Goal: Task Accomplishment & Management: Use online tool/utility

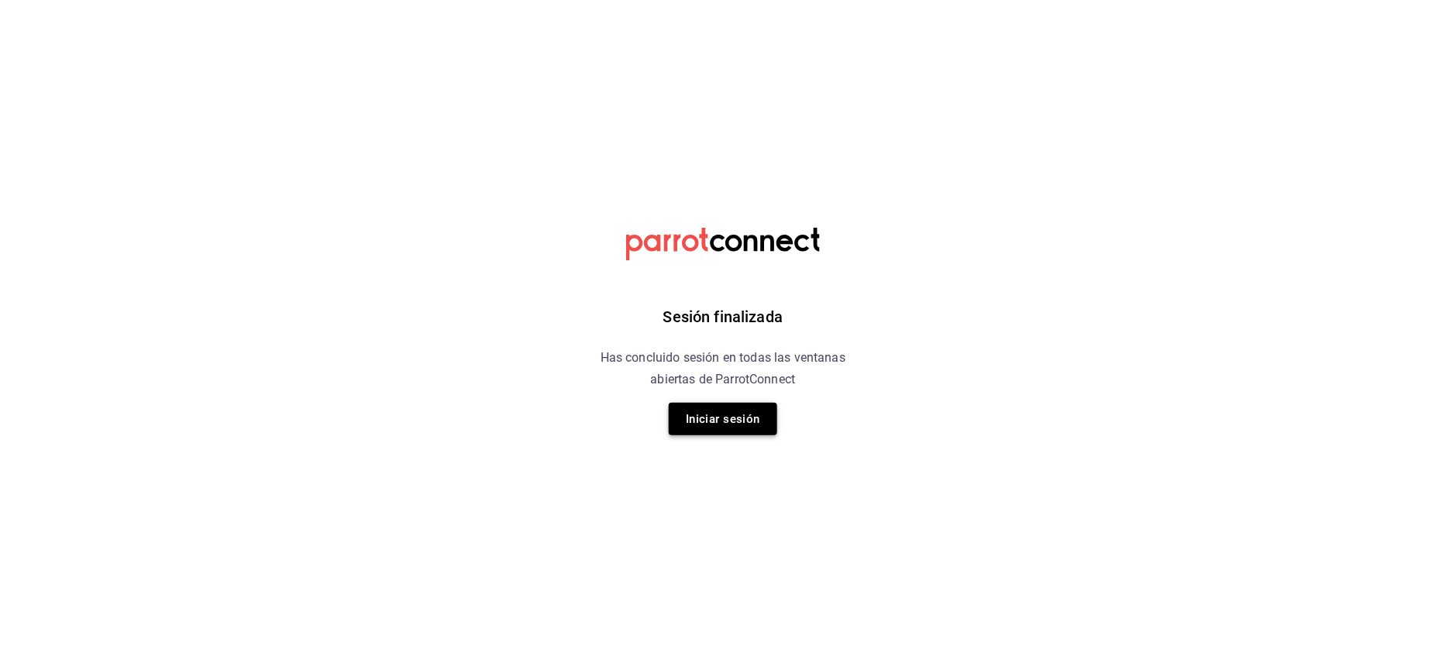
click at [745, 419] on button "Iniciar sesión" at bounding box center [723, 419] width 108 height 33
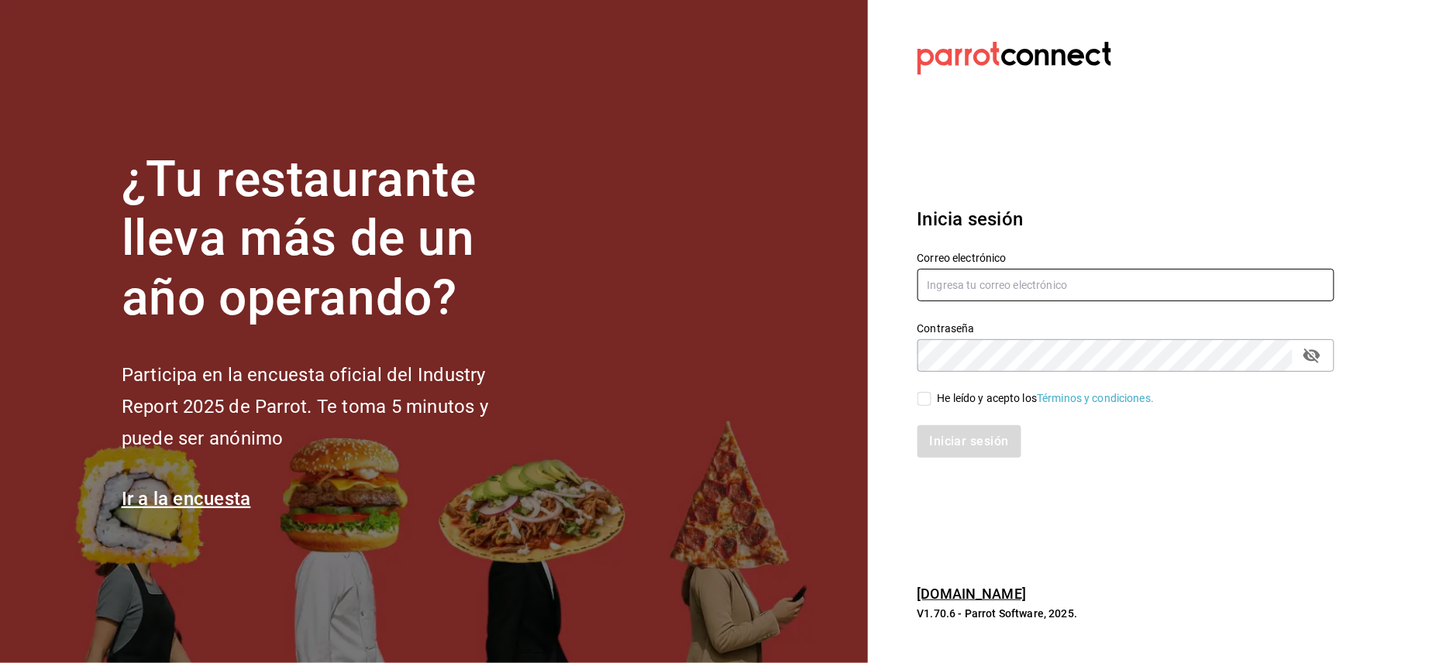
type input "jorge@oromo.mx"
click at [927, 400] on input "He leído y acepto los Términos y condiciones." at bounding box center [924, 399] width 14 height 14
checkbox input "true"
click at [959, 438] on button "Iniciar sesión" at bounding box center [969, 441] width 105 height 33
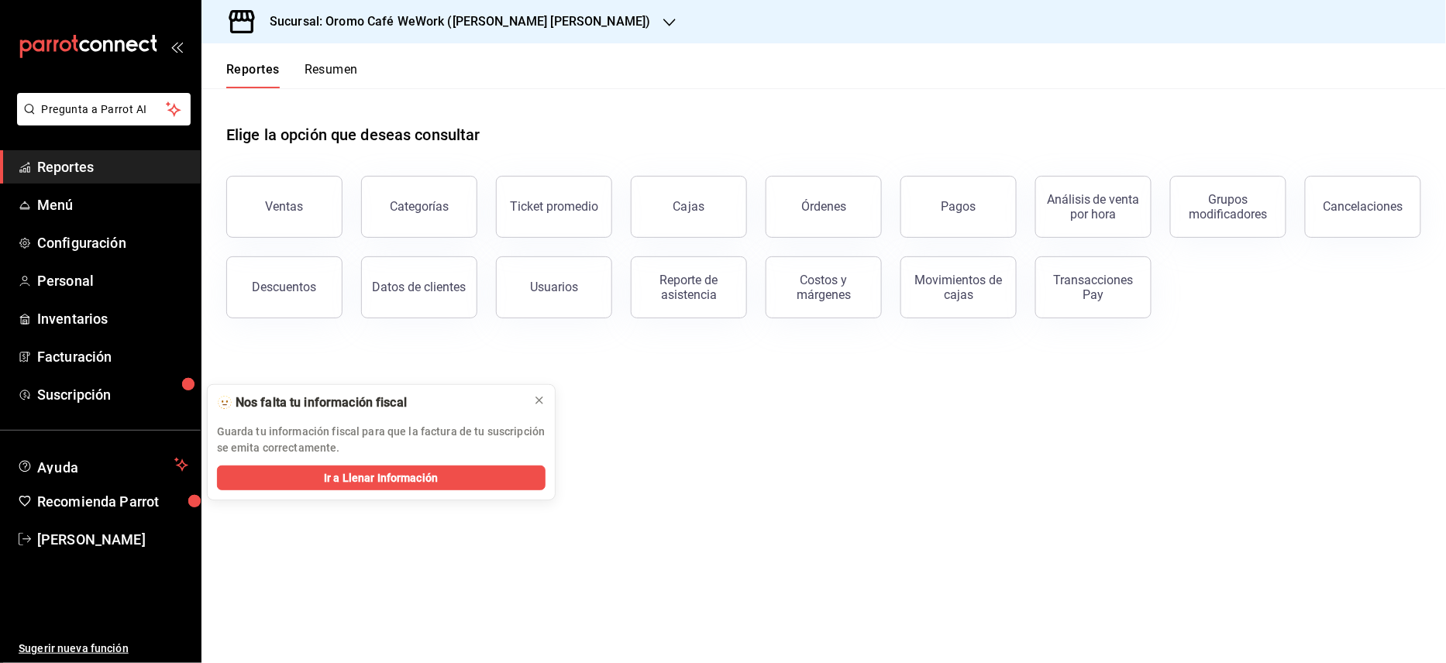
click at [418, 26] on h3 "Sucursal: Oromo Café WeWork ([PERSON_NAME] [PERSON_NAME])" at bounding box center [454, 21] width 394 height 19
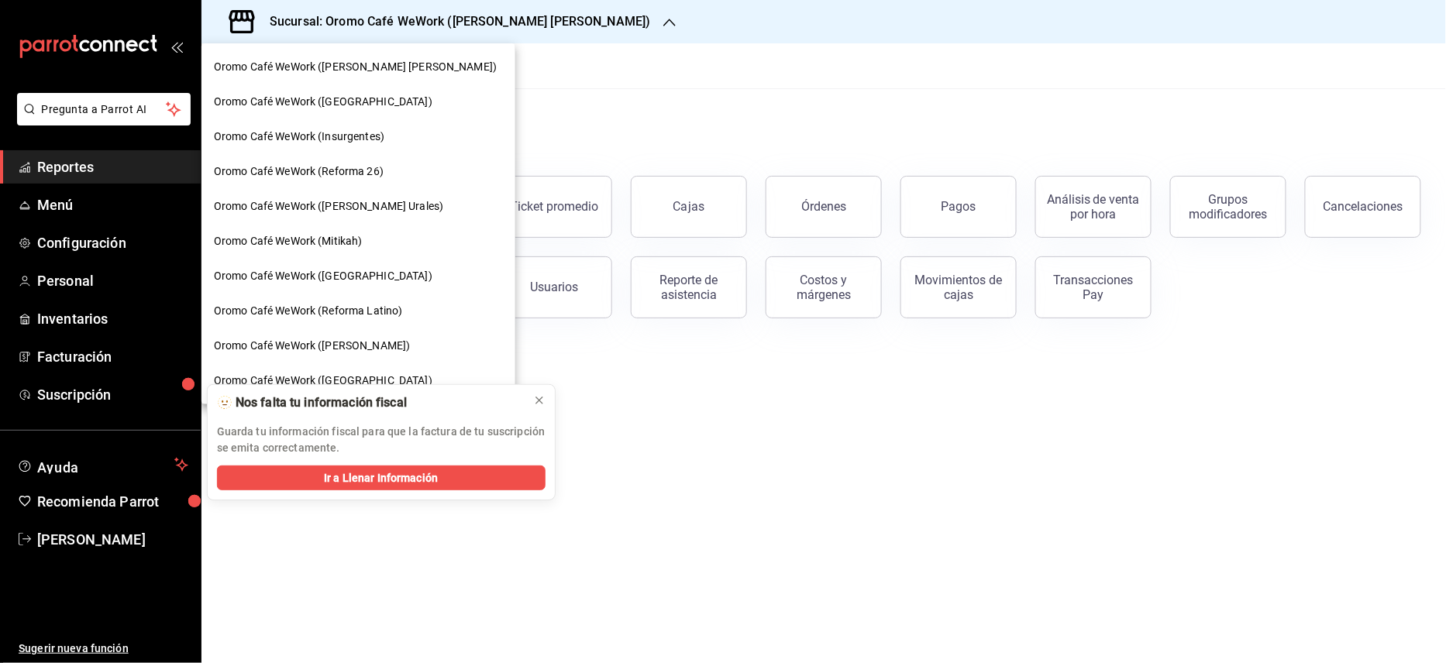
click at [364, 177] on span "Oromo Café WeWork (Reforma 26)" at bounding box center [299, 171] width 170 height 16
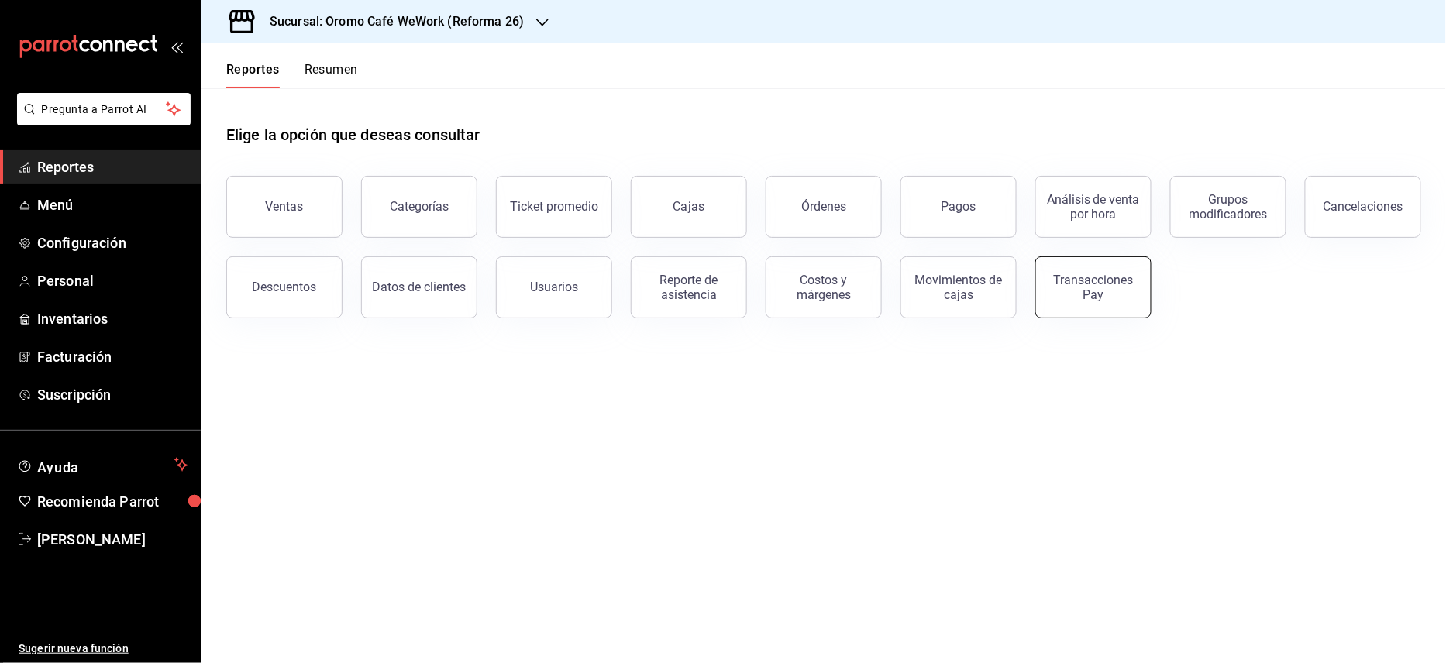
click at [1122, 270] on button "Transacciones Pay" at bounding box center [1093, 287] width 116 height 62
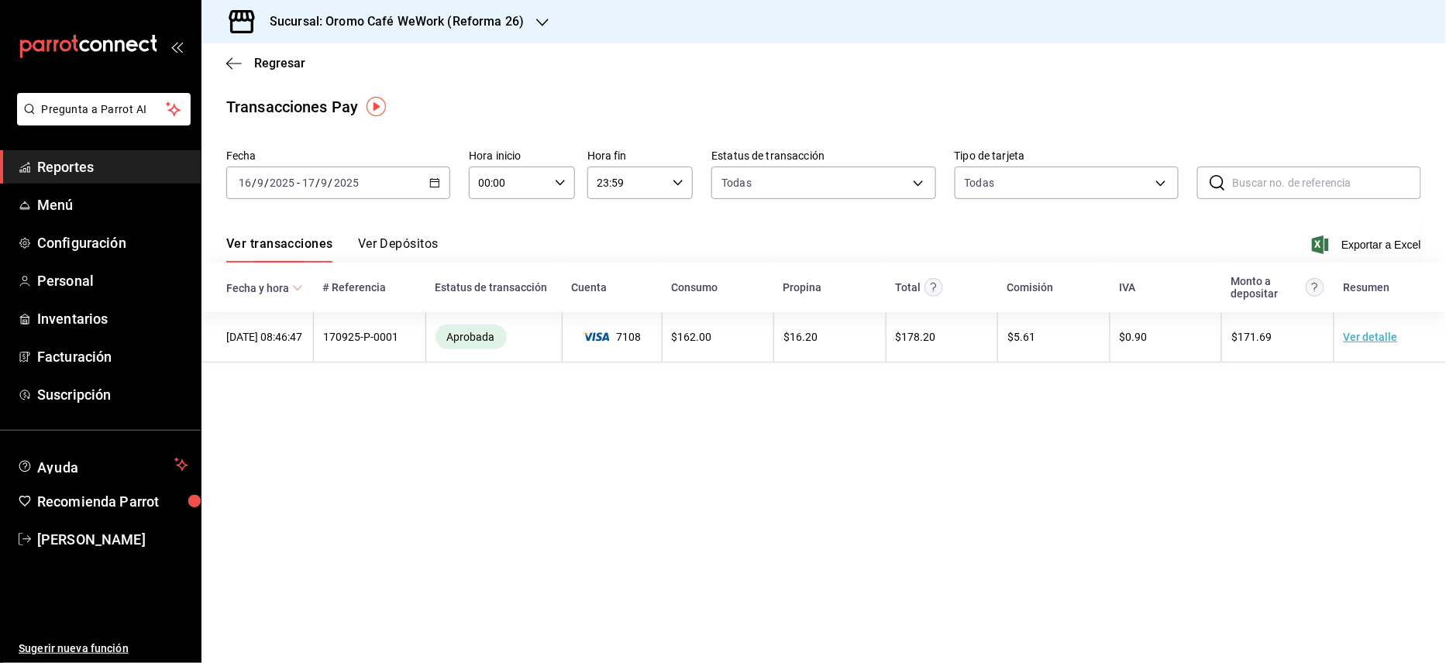
click at [375, 249] on button "Ver Depósitos" at bounding box center [398, 249] width 81 height 26
click at [375, 249] on html "Pregunta a Parrot AI Reportes Menú Configuración Personal Inventarios Facturaci…" at bounding box center [723, 331] width 1446 height 663
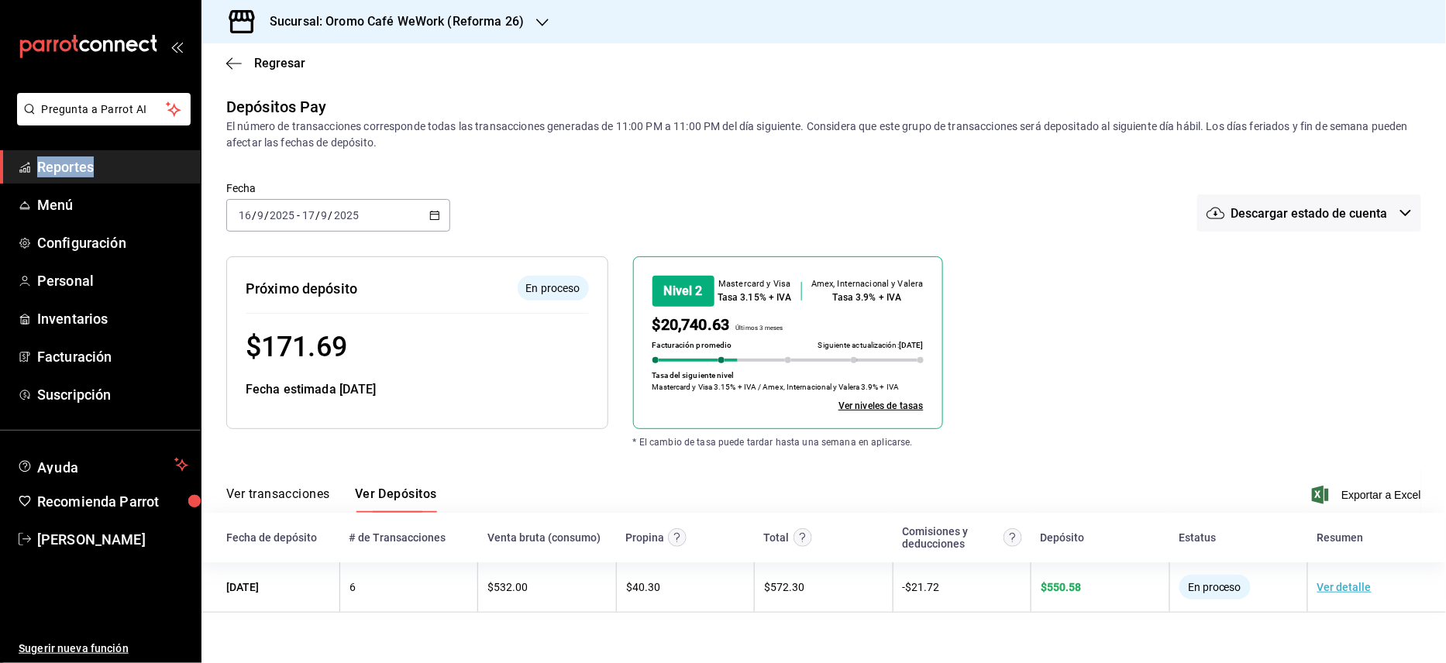
click at [432, 217] on icon "button" at bounding box center [434, 215] width 11 height 11
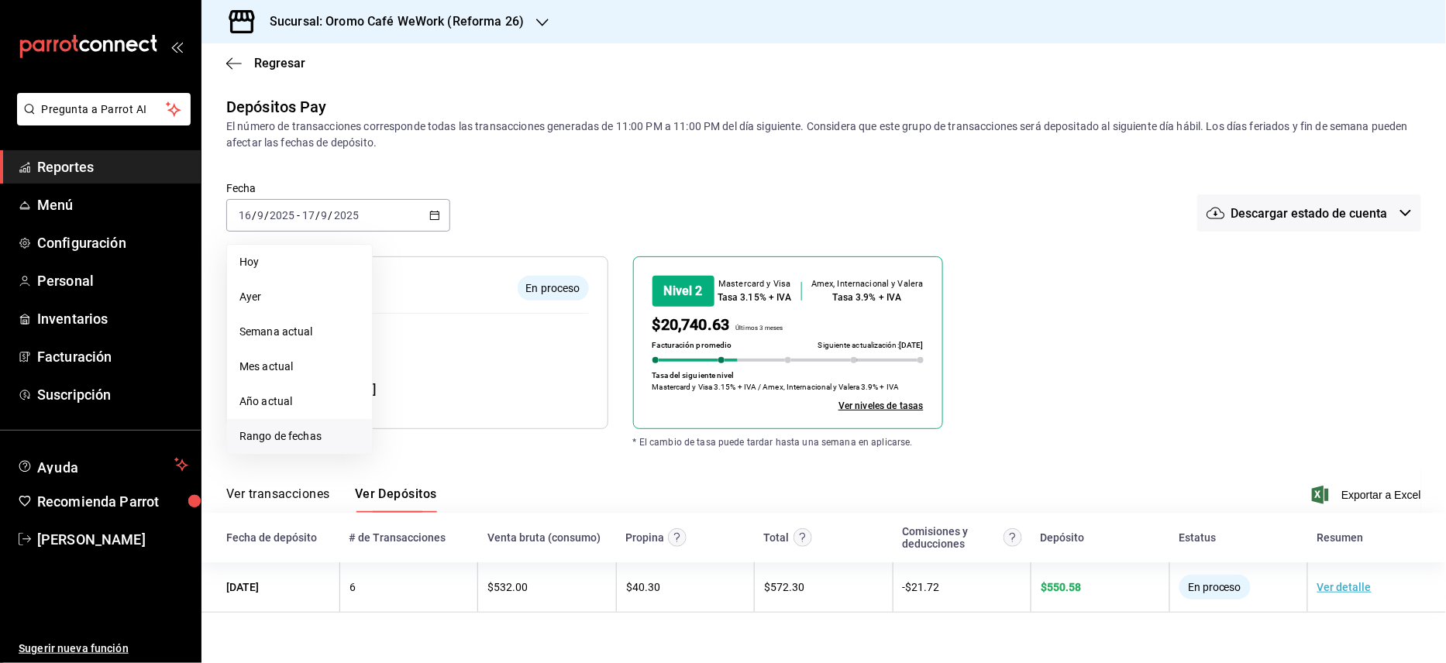
click at [286, 445] on li "Rango de fechas" at bounding box center [299, 436] width 145 height 35
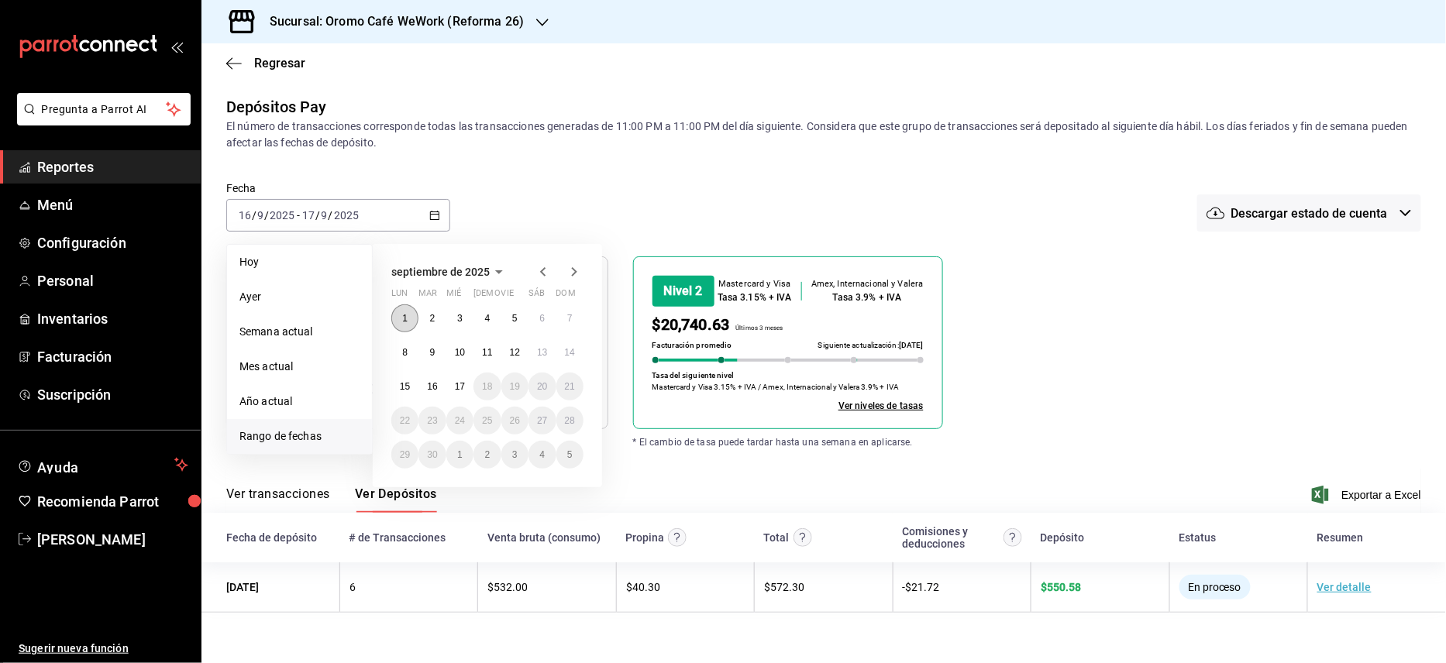
click at [404, 318] on abbr "1" at bounding box center [404, 318] width 5 height 11
click at [428, 385] on abbr "16" at bounding box center [432, 386] width 10 height 11
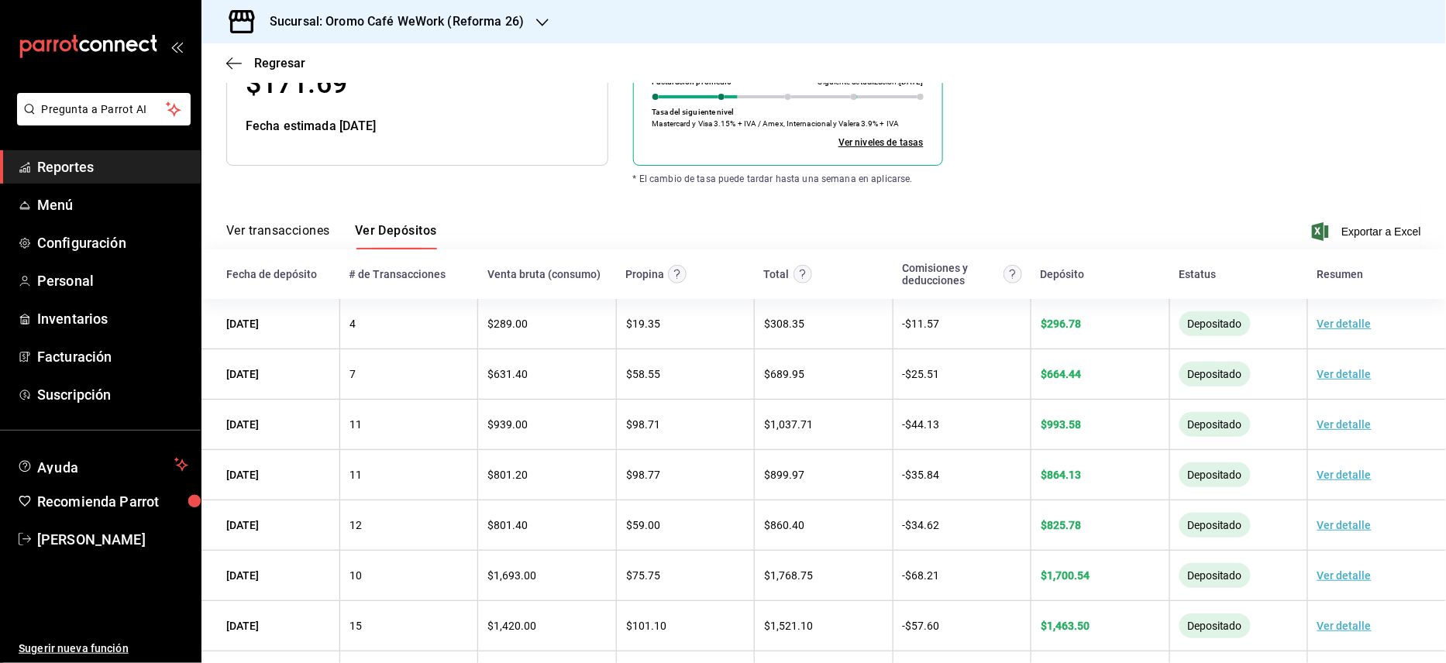
scroll to position [382, 0]
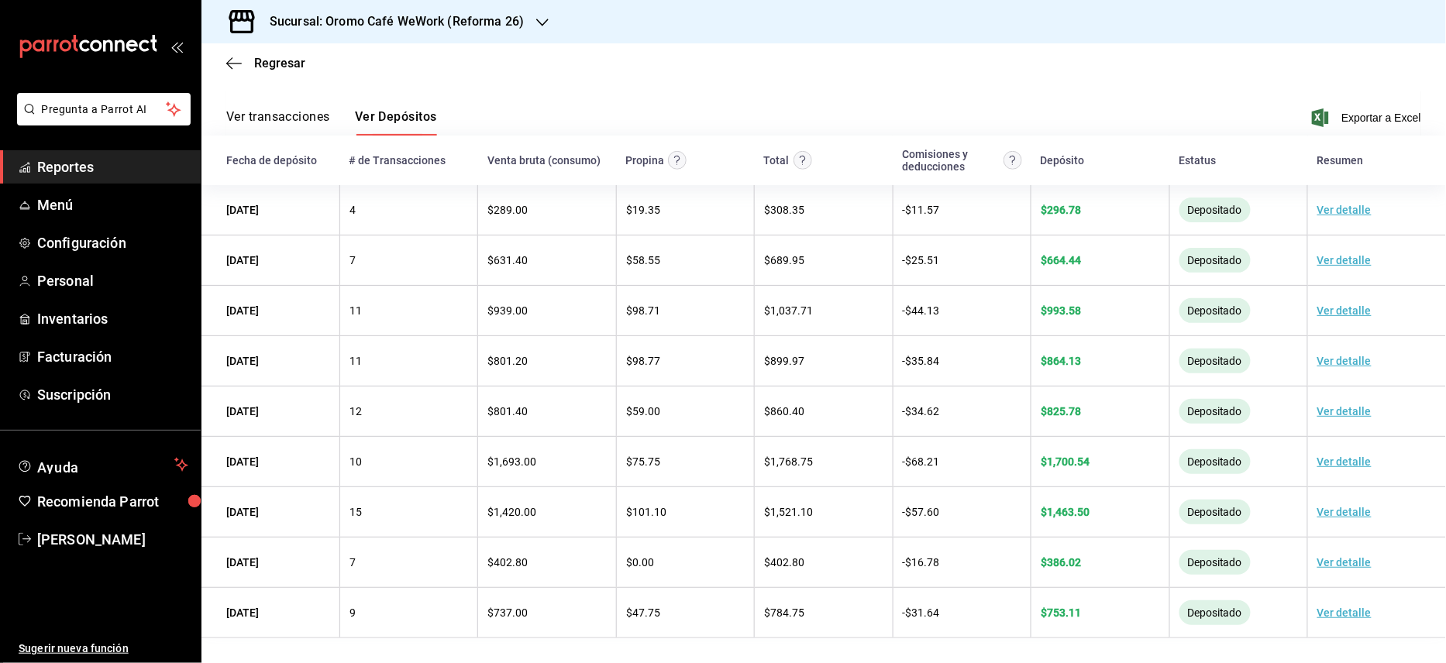
click at [547, 15] on div "Sucursal: Oromo Café WeWork (Reforma 26)" at bounding box center [384, 21] width 341 height 43
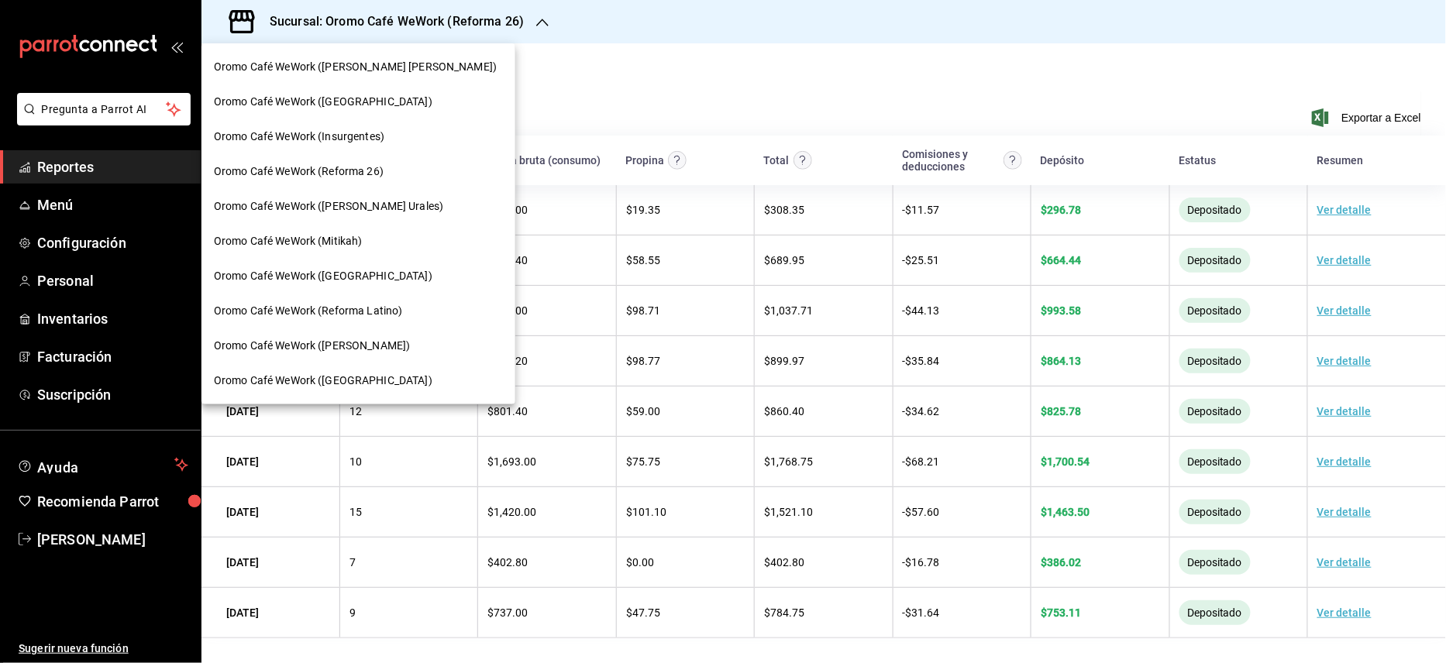
click at [389, 301] on div "Oromo Café WeWork (Reforma Latino)" at bounding box center [358, 311] width 314 height 35
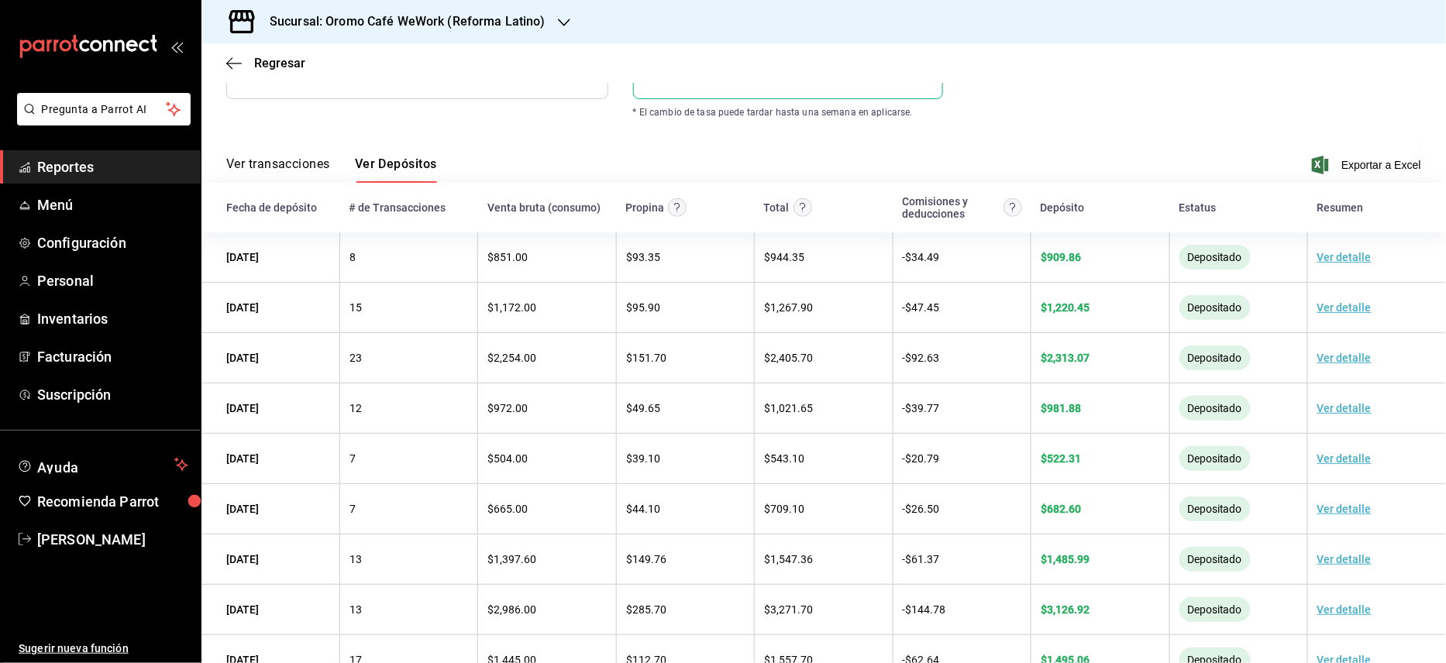
scroll to position [329, 0]
click at [550, 25] on div "Sucursal: Oromo Café WeWork (Reforma Latino)" at bounding box center [395, 21] width 363 height 43
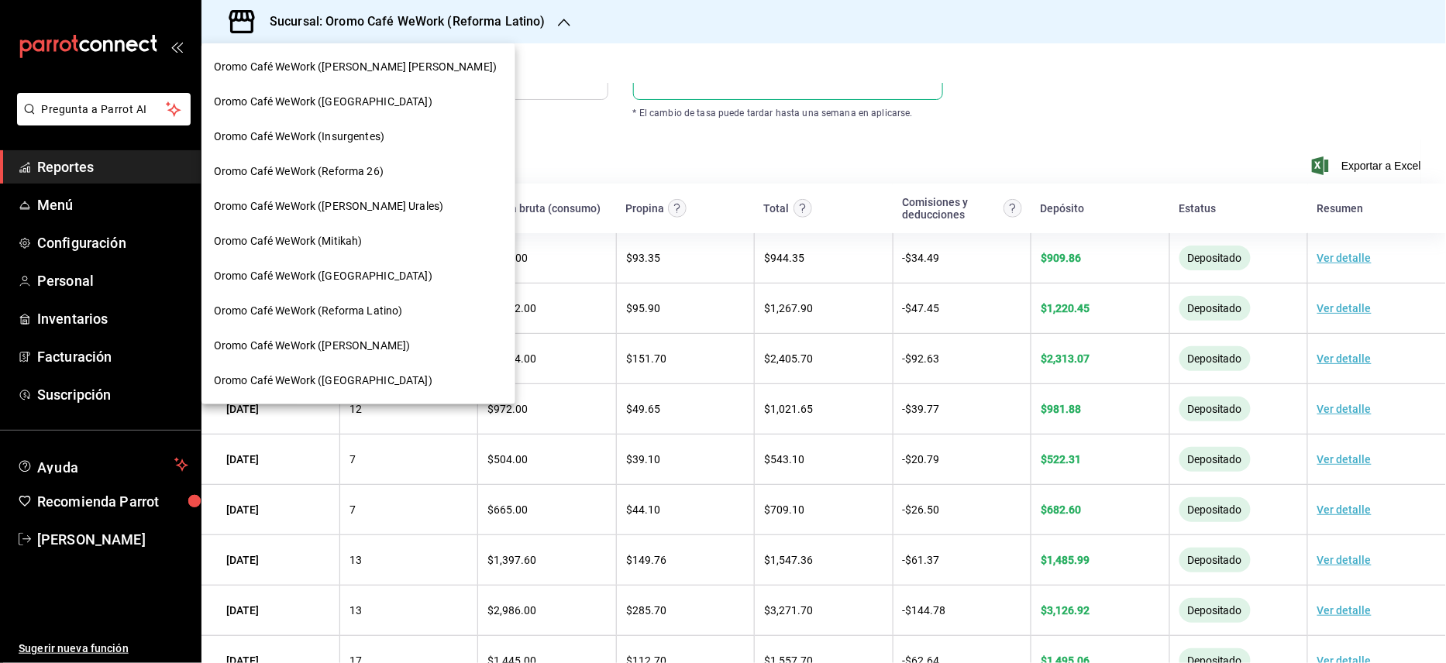
click at [517, 127] on div at bounding box center [723, 331] width 1446 height 663
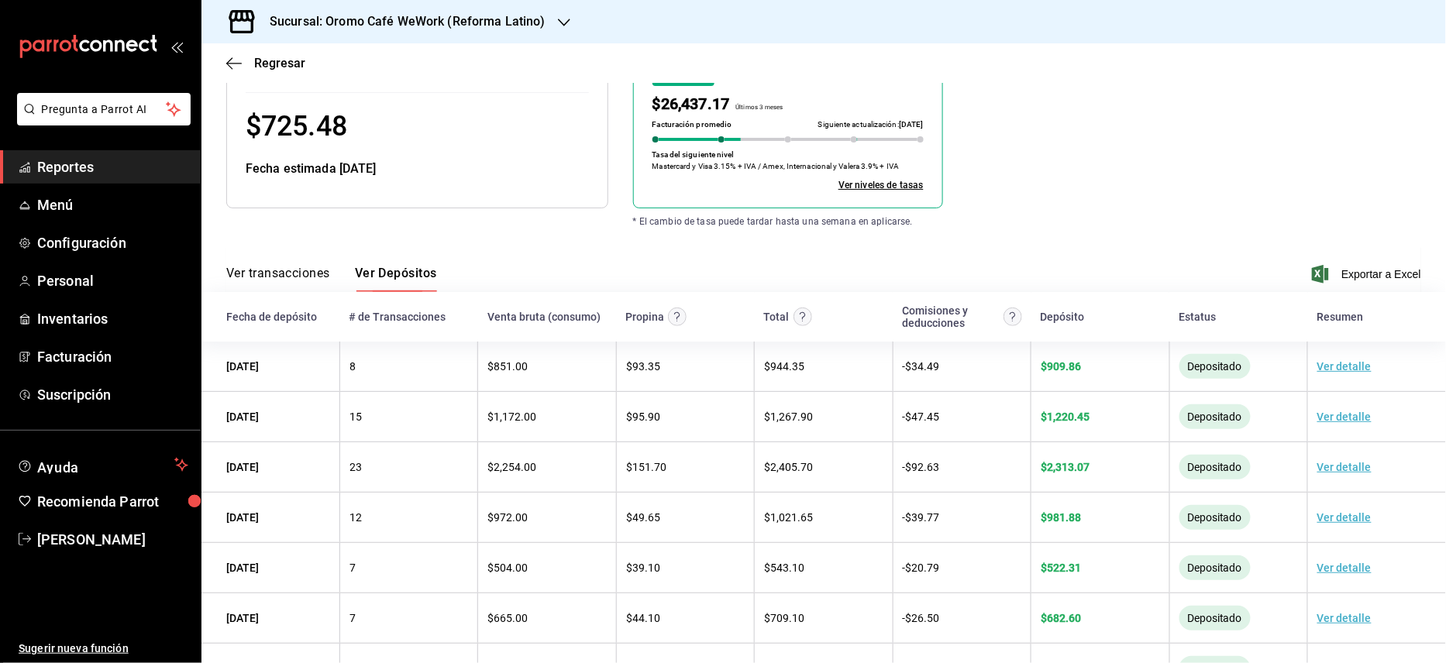
scroll to position [122, 0]
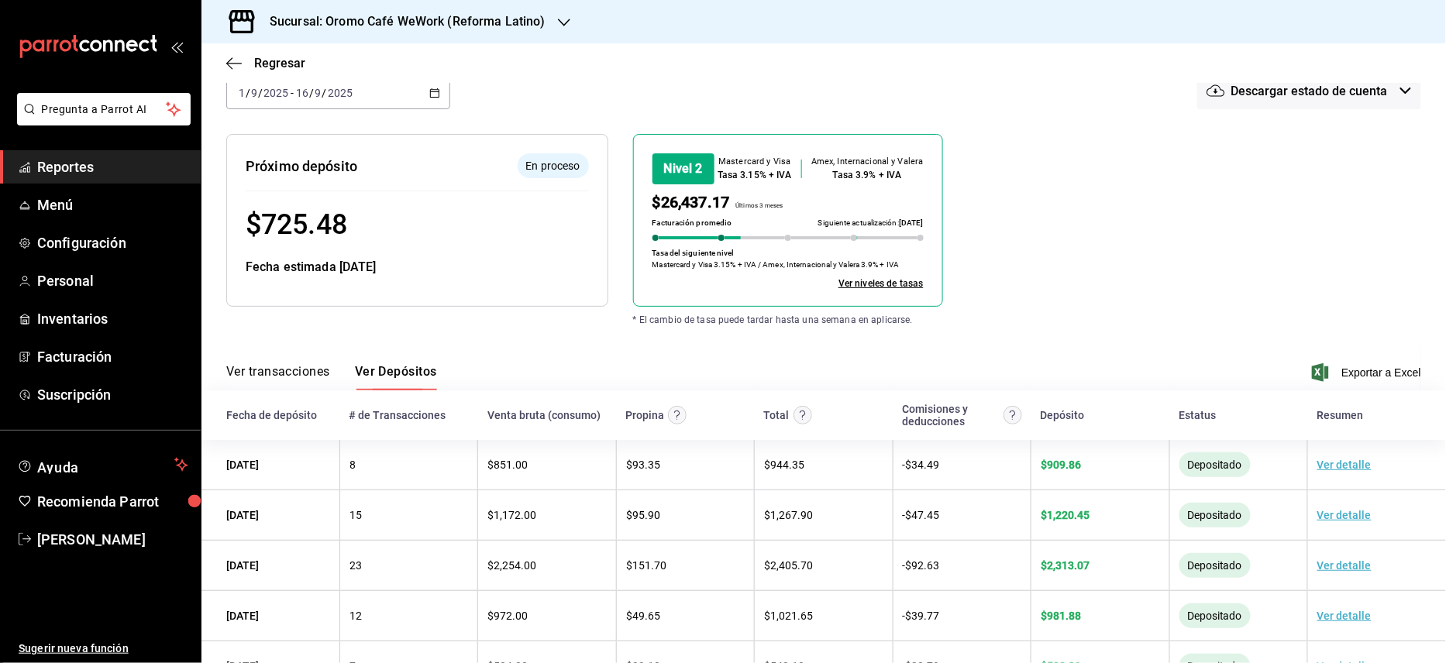
click at [434, 94] on icon "button" at bounding box center [434, 93] width 11 height 11
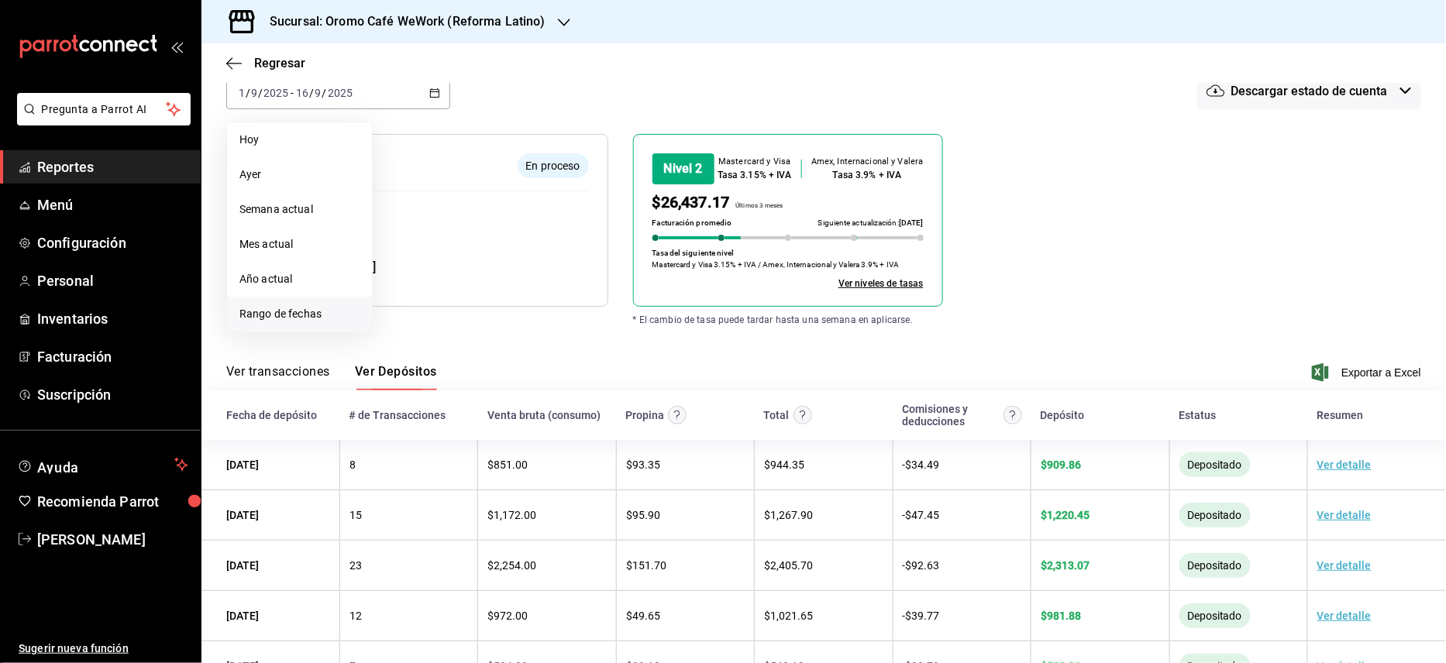
click at [284, 308] on span "Rango de fechas" at bounding box center [299, 314] width 120 height 16
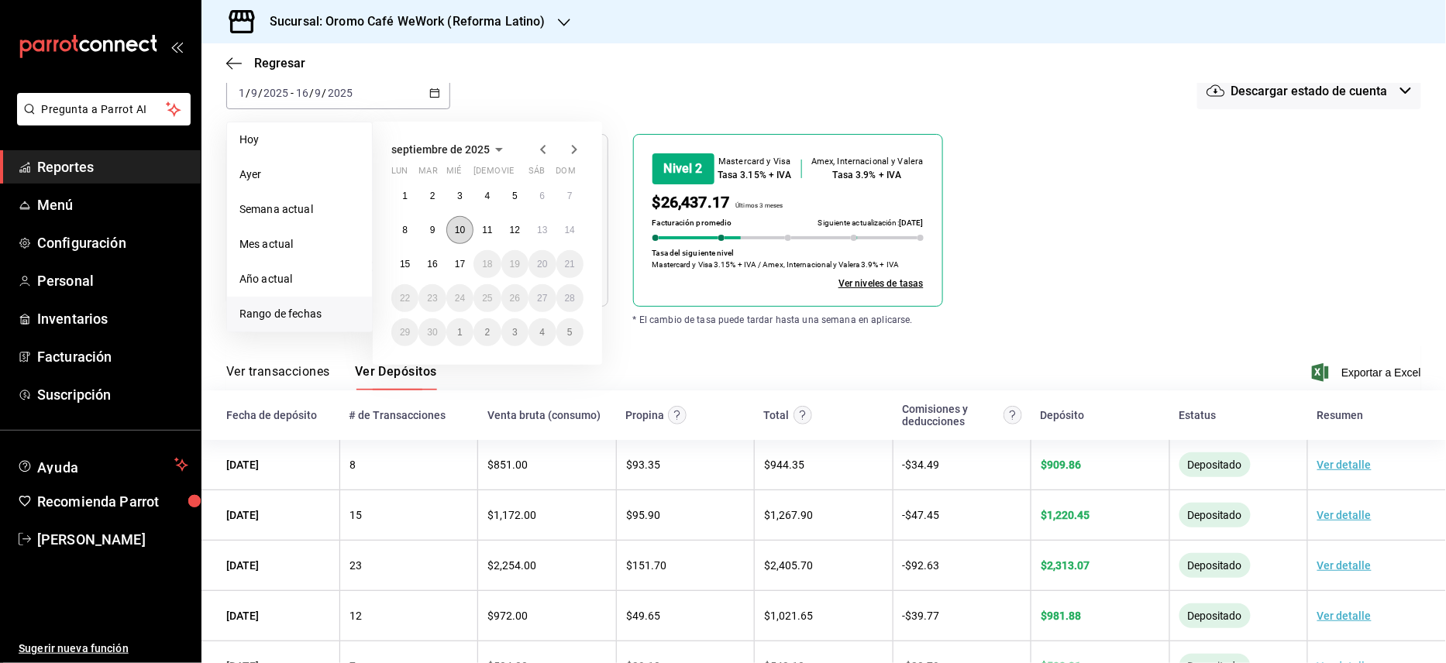
click at [462, 226] on abbr "10" at bounding box center [460, 230] width 10 height 11
click at [491, 226] on abbr "11" at bounding box center [487, 230] width 10 height 11
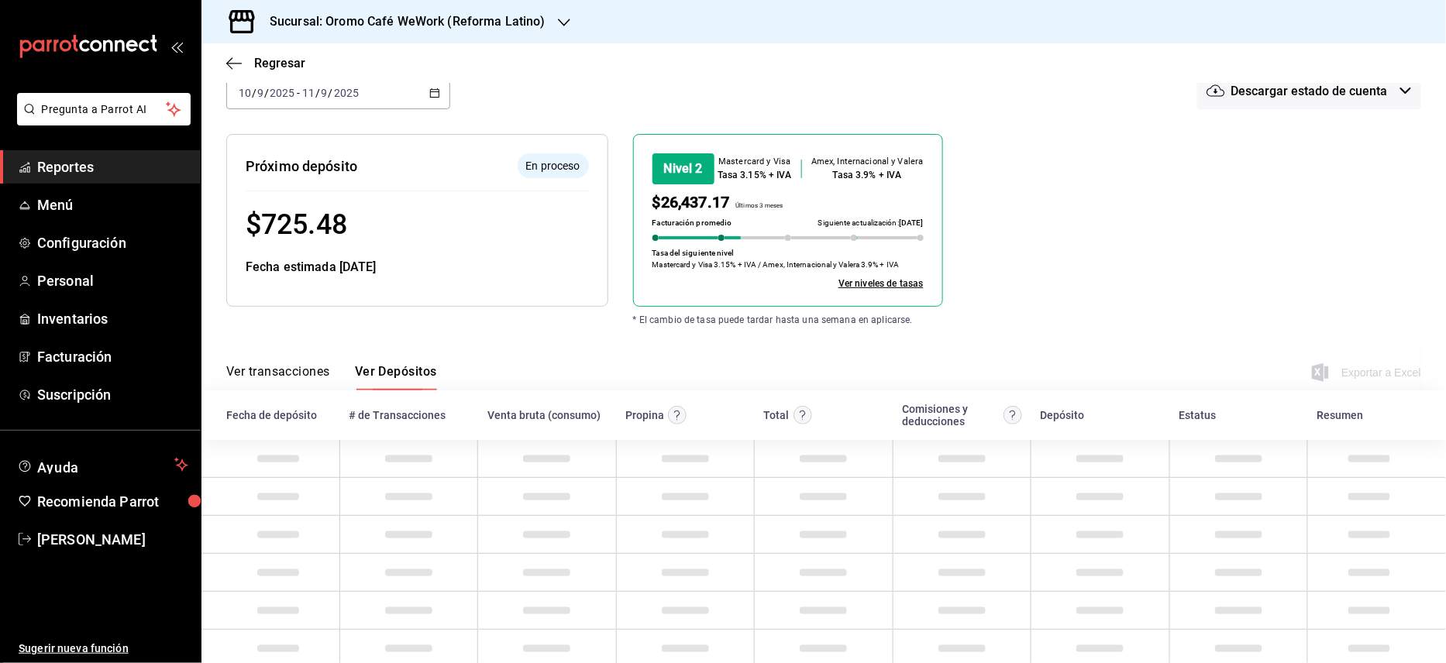
scroll to position [28, 0]
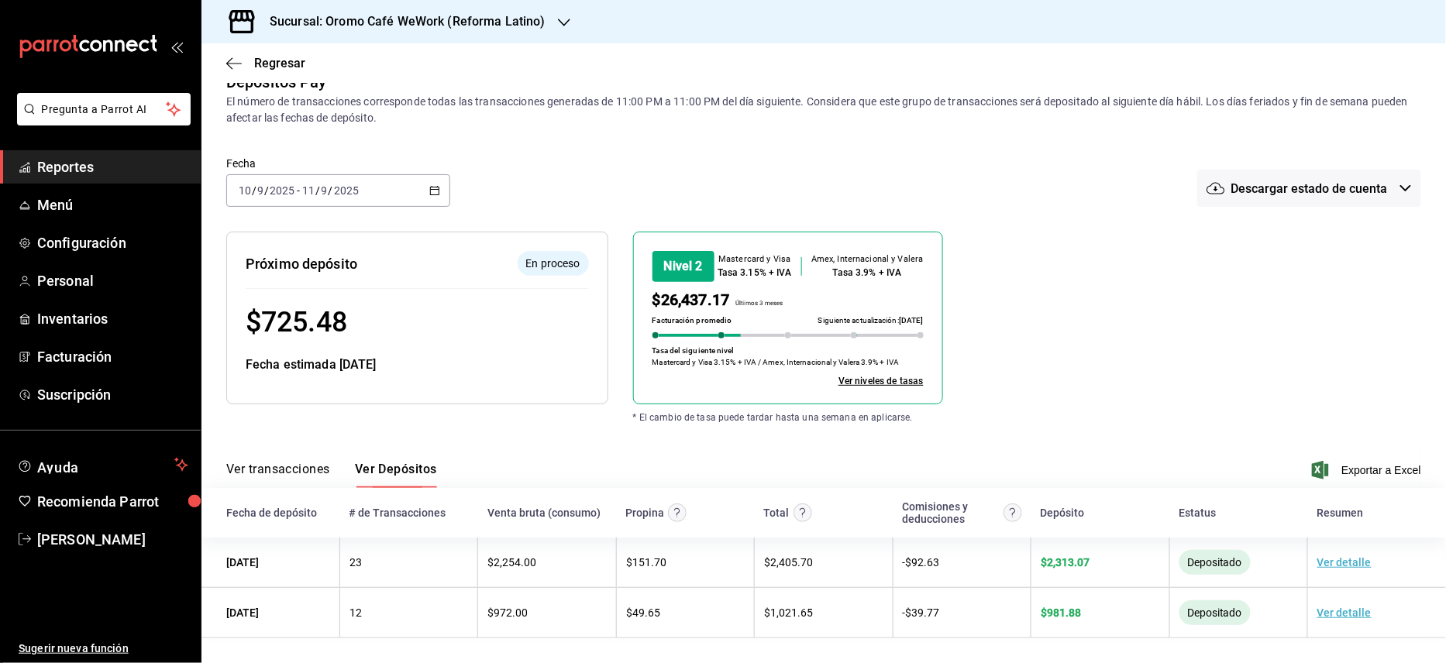
click at [512, 26] on h3 "Sucursal: Oromo Café WeWork (Reforma Latino)" at bounding box center [401, 21] width 288 height 19
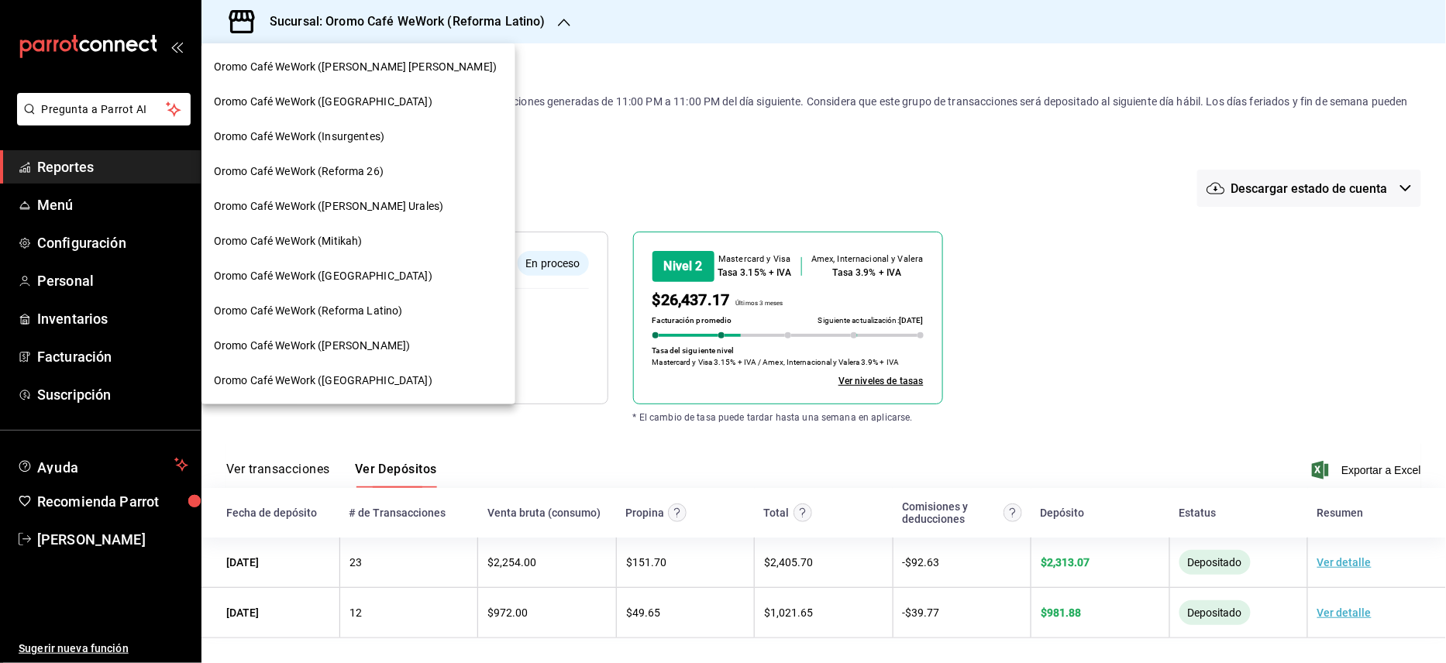
click at [351, 63] on span "Oromo Café WeWork ([PERSON_NAME] [PERSON_NAME])" at bounding box center [355, 67] width 283 height 16
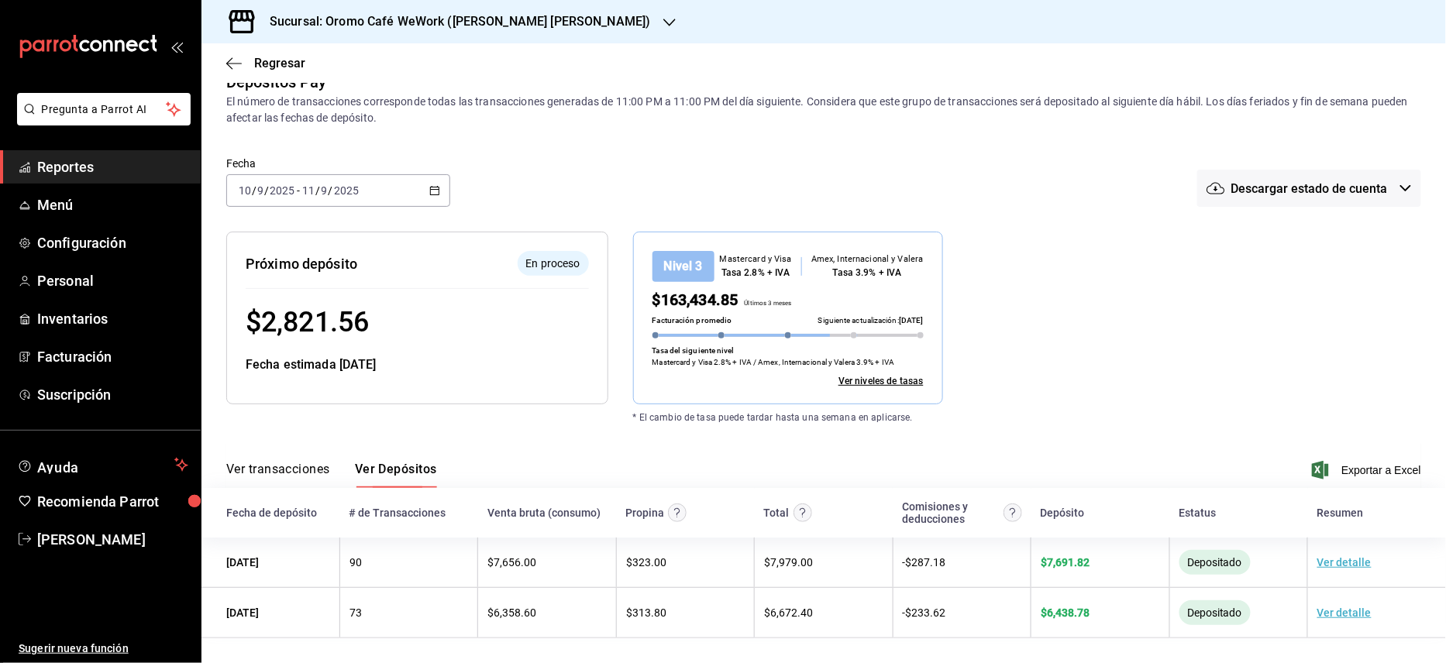
click at [429, 187] on icon "button" at bounding box center [434, 190] width 11 height 11
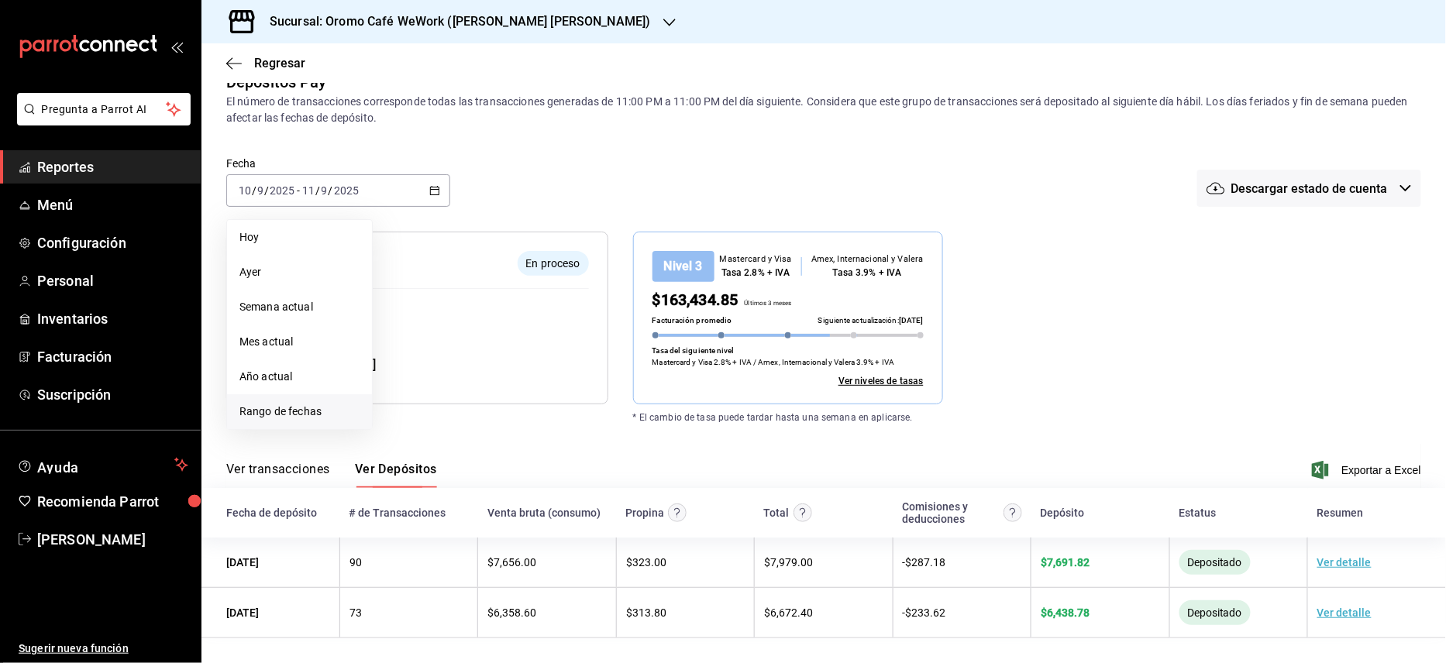
click at [298, 417] on li "Rango de fechas" at bounding box center [299, 411] width 145 height 35
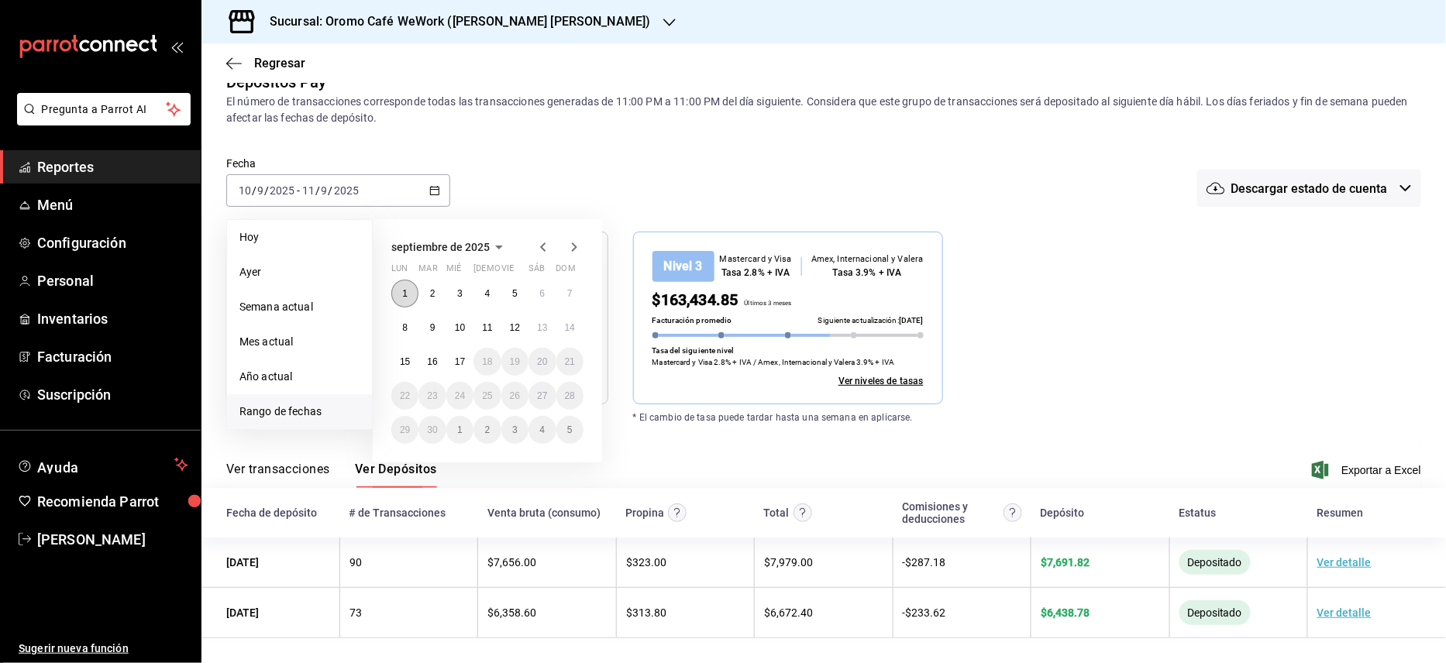
click at [404, 288] on abbr "1" at bounding box center [404, 293] width 5 height 11
click at [428, 356] on abbr "16" at bounding box center [432, 361] width 10 height 11
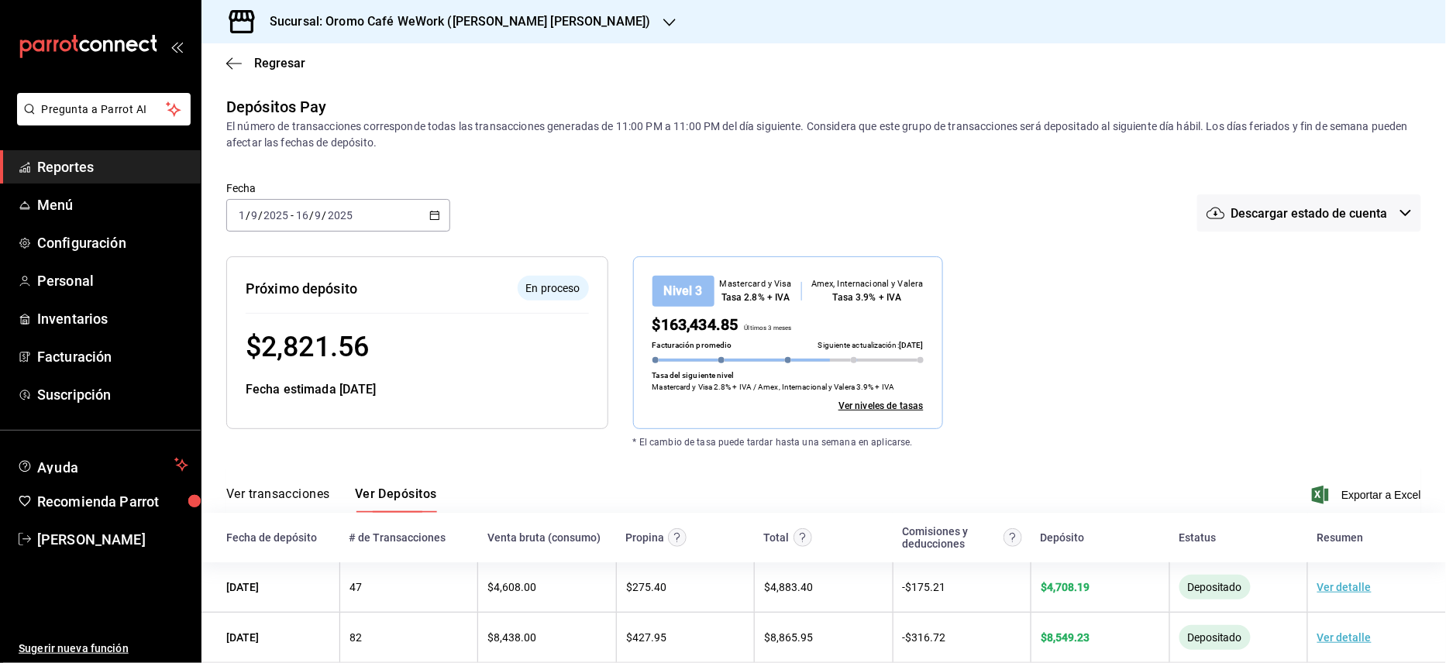
click at [568, 19] on div "Sucursal: Oromo Café WeWork ([PERSON_NAME] [PERSON_NAME])" at bounding box center [448, 21] width 468 height 43
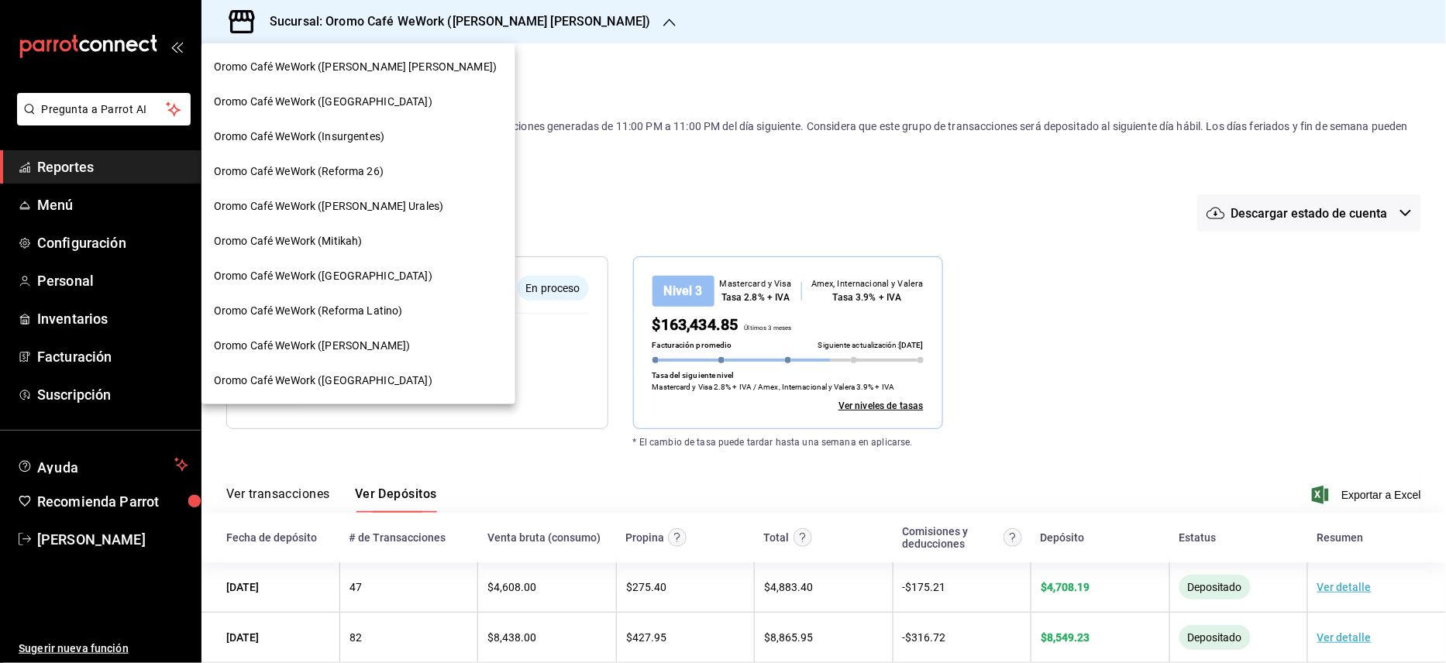
click at [349, 64] on span "Oromo Café WeWork ([PERSON_NAME] [PERSON_NAME])" at bounding box center [355, 67] width 283 height 16
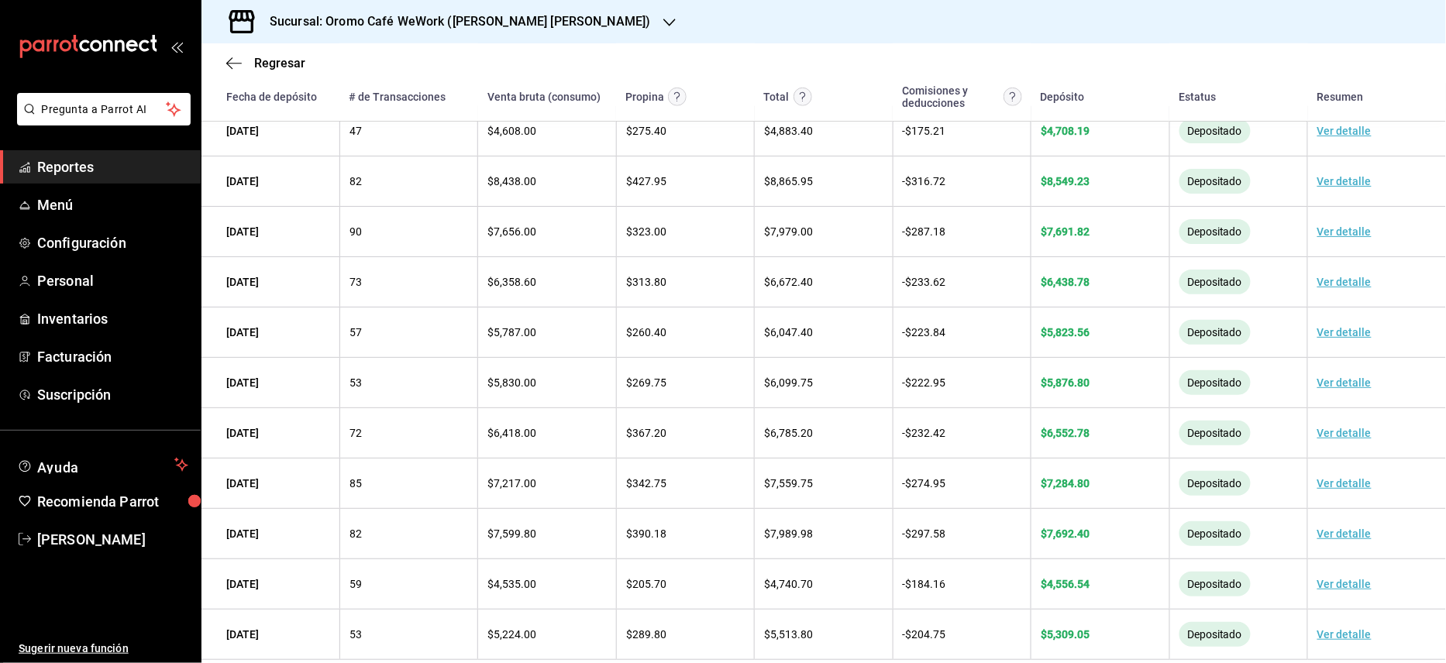
scroll to position [481, 0]
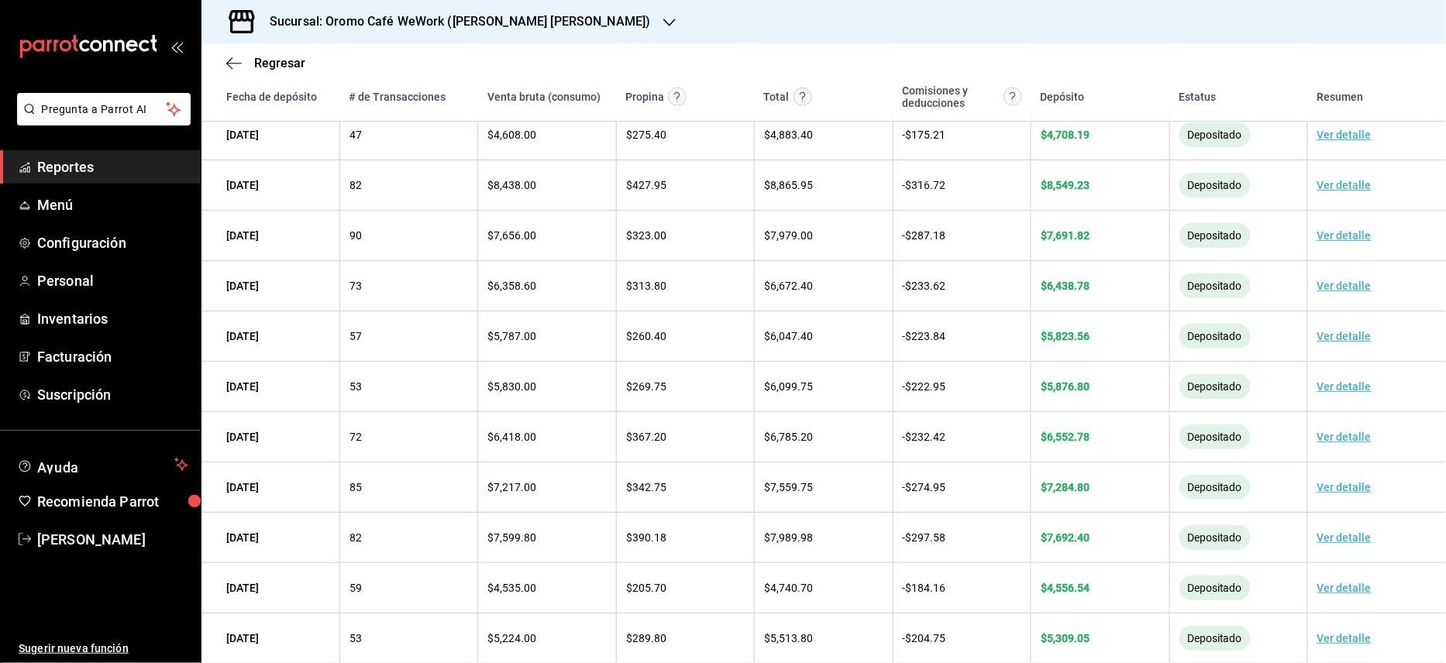
click at [564, 13] on div "Sucursal: Oromo Café WeWork ([PERSON_NAME] [PERSON_NAME])" at bounding box center [448, 21] width 468 height 43
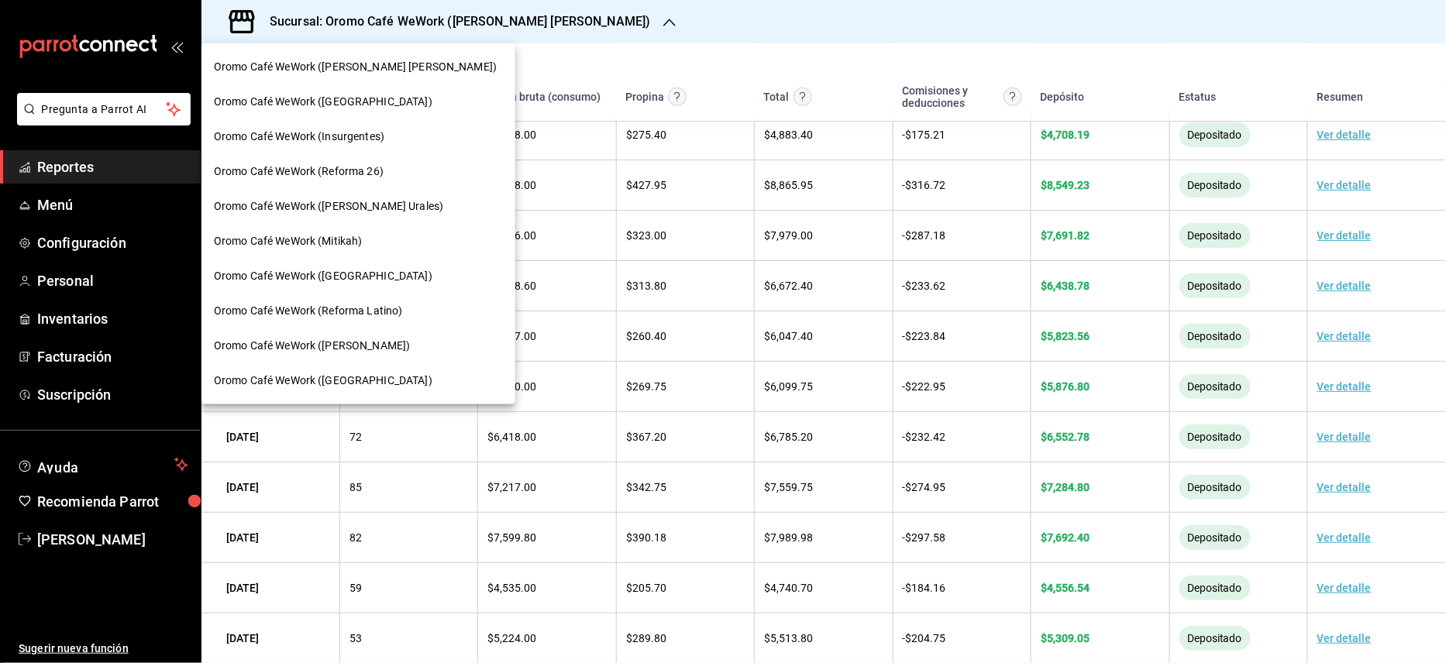
click at [406, 102] on div "Oromo Café WeWork ([GEOGRAPHIC_DATA])" at bounding box center [358, 102] width 289 height 16
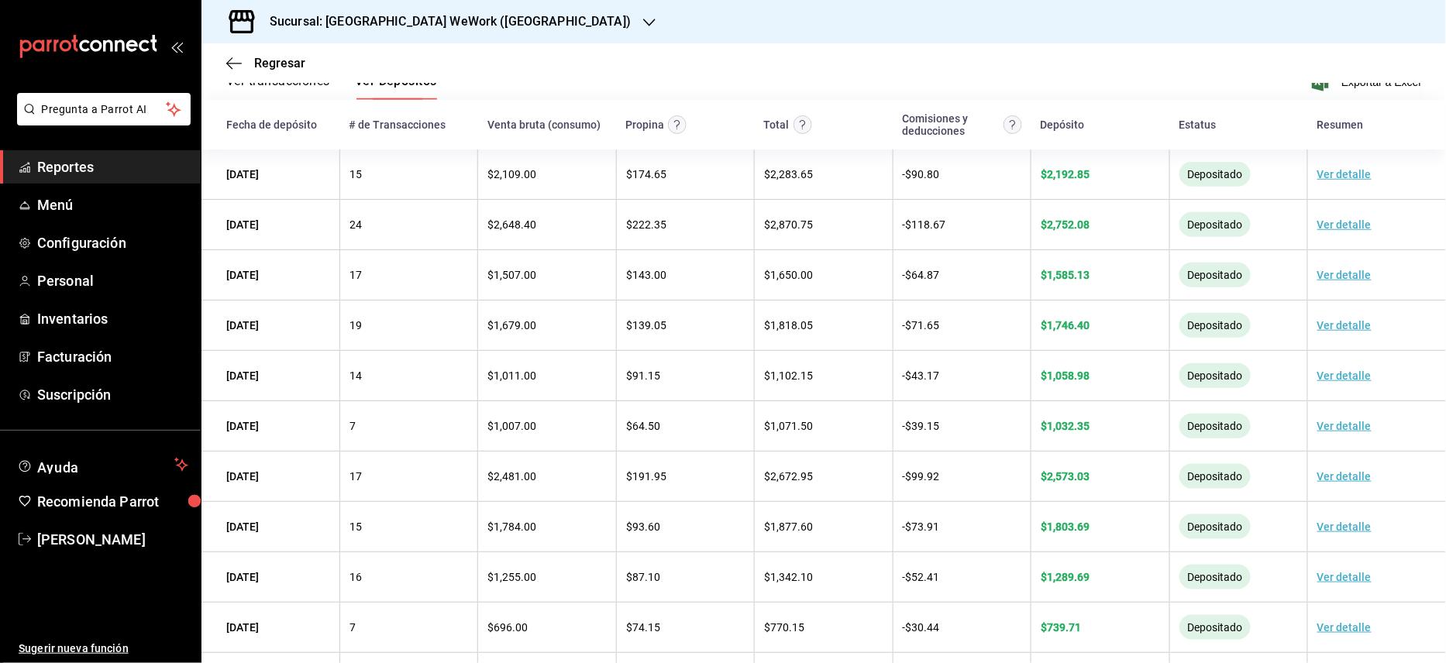
scroll to position [454, 0]
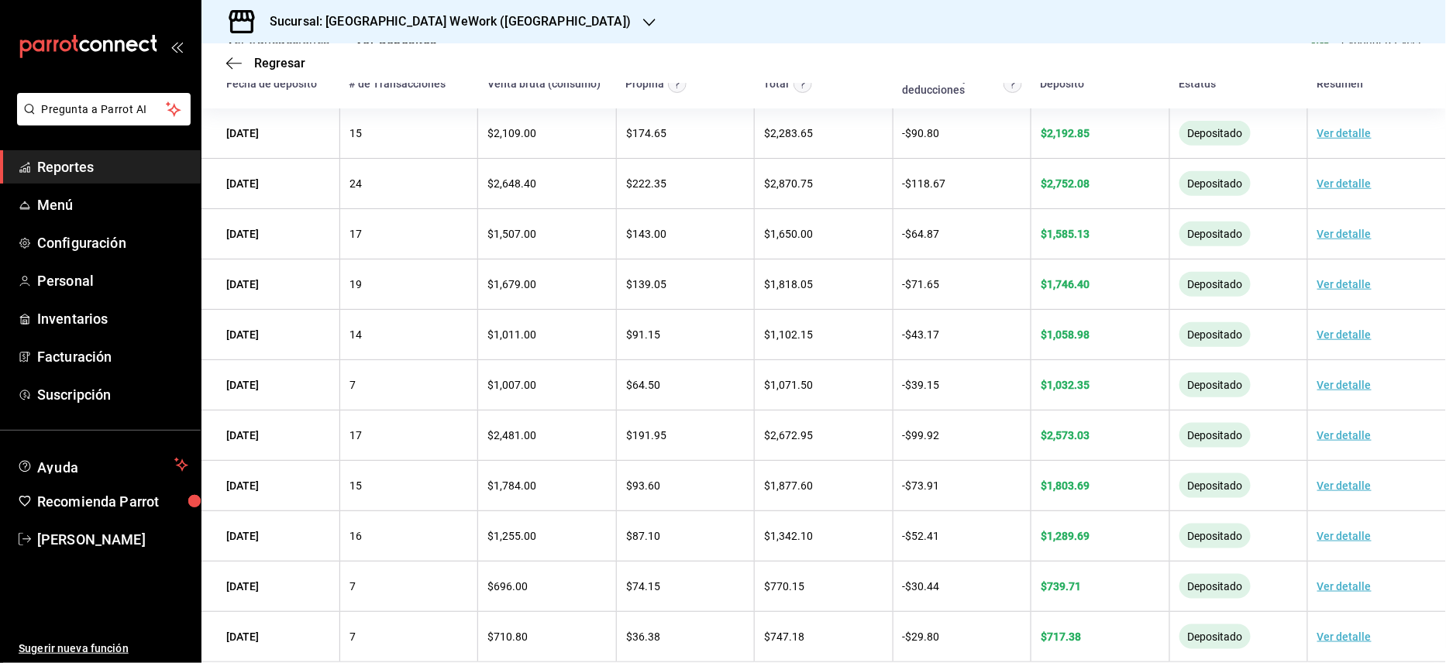
click at [508, 17] on h3 "Sucursal: [GEOGRAPHIC_DATA] WeWork ([GEOGRAPHIC_DATA])" at bounding box center [443, 21] width 373 height 19
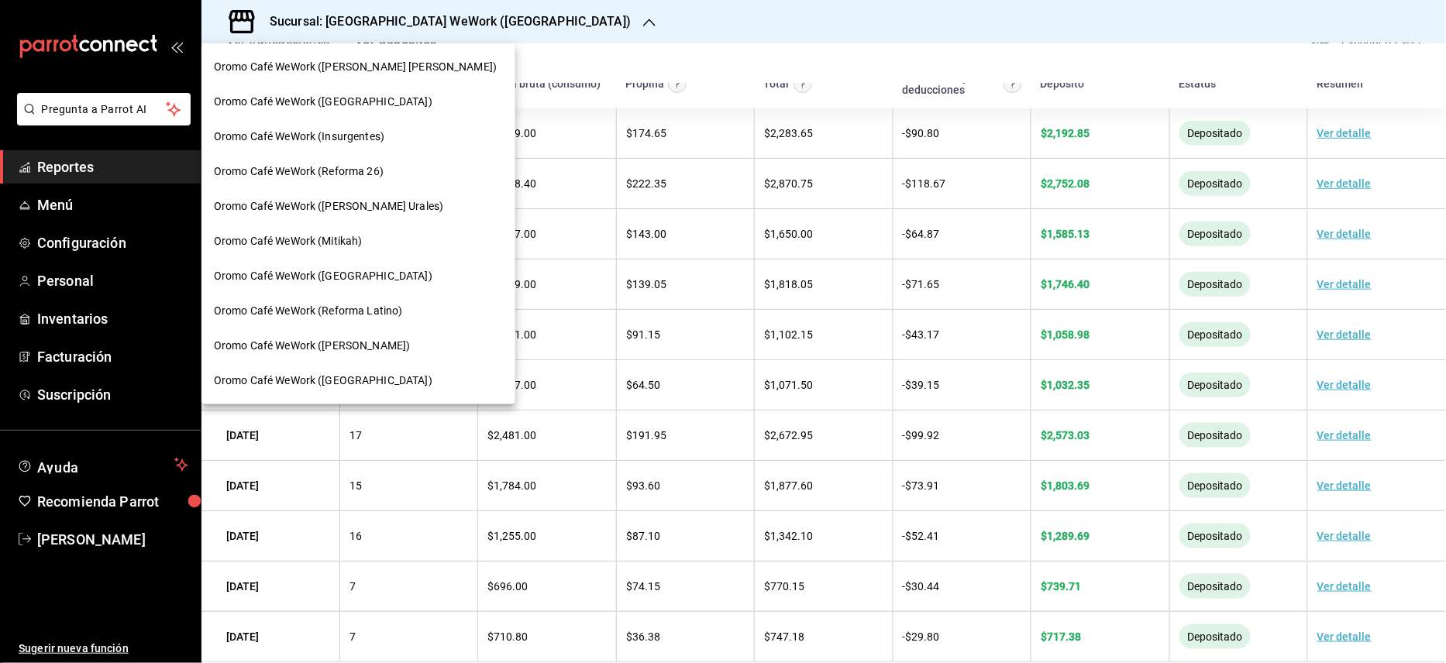
click at [310, 143] on span "Oromo Café WeWork (Insurgentes)" at bounding box center [299, 137] width 170 height 16
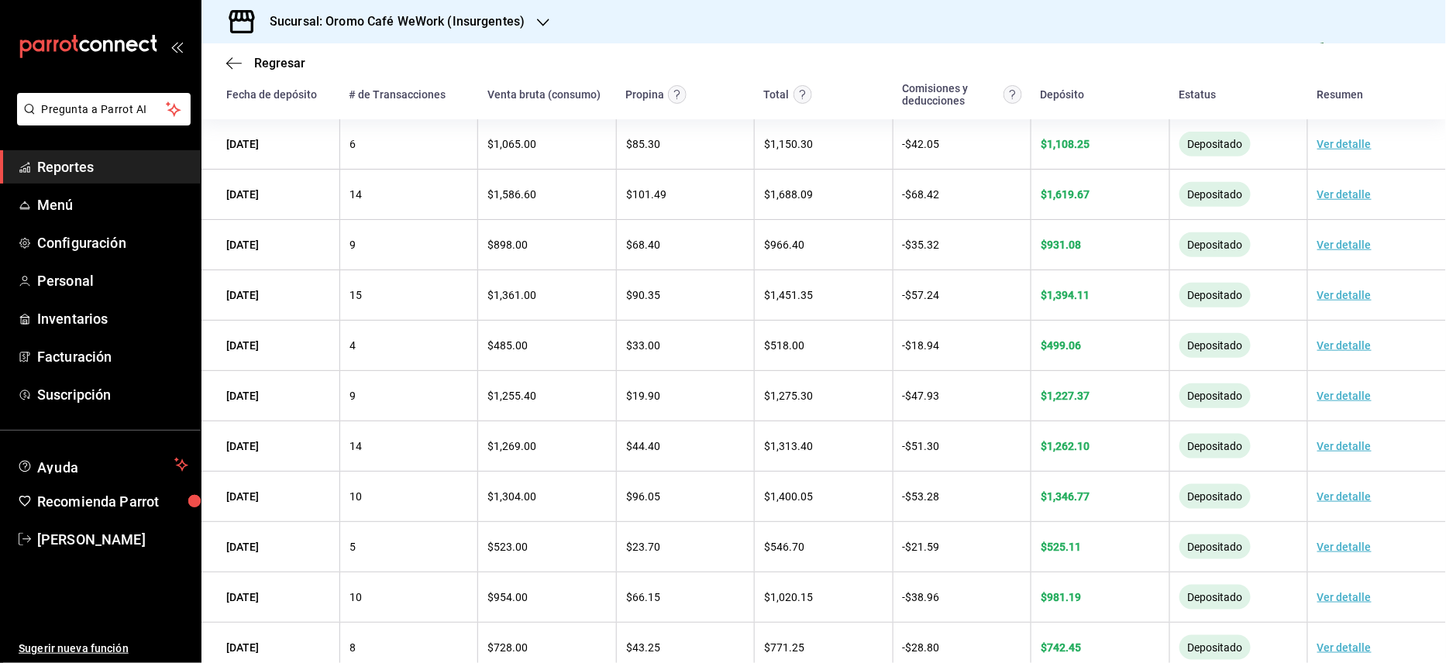
scroll to position [445, 0]
click at [463, 17] on h3 "Sucursal: Oromo Café WeWork (Insurgentes)" at bounding box center [390, 21] width 267 height 19
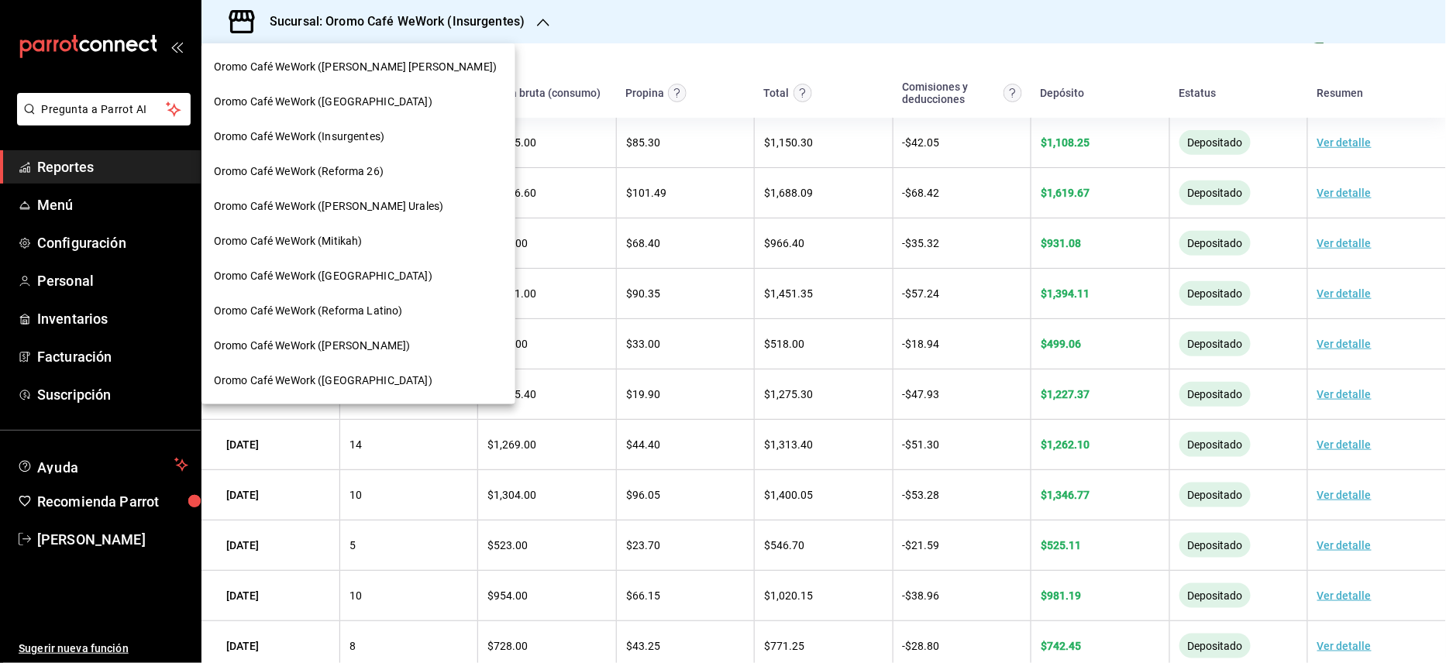
click at [366, 171] on span "Oromo Café WeWork (Reforma 26)" at bounding box center [299, 171] width 170 height 16
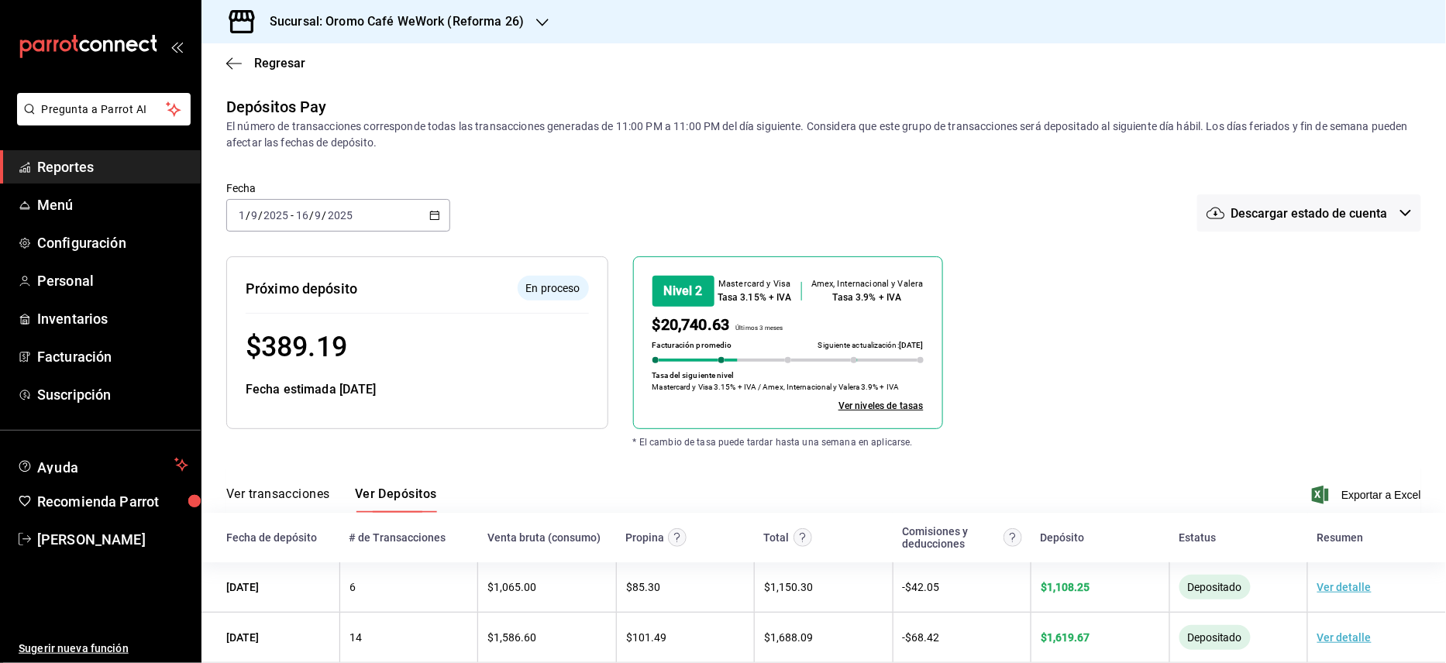
click at [500, 6] on div "Sucursal: Oromo Café WeWork (Reforma 26)" at bounding box center [384, 21] width 341 height 43
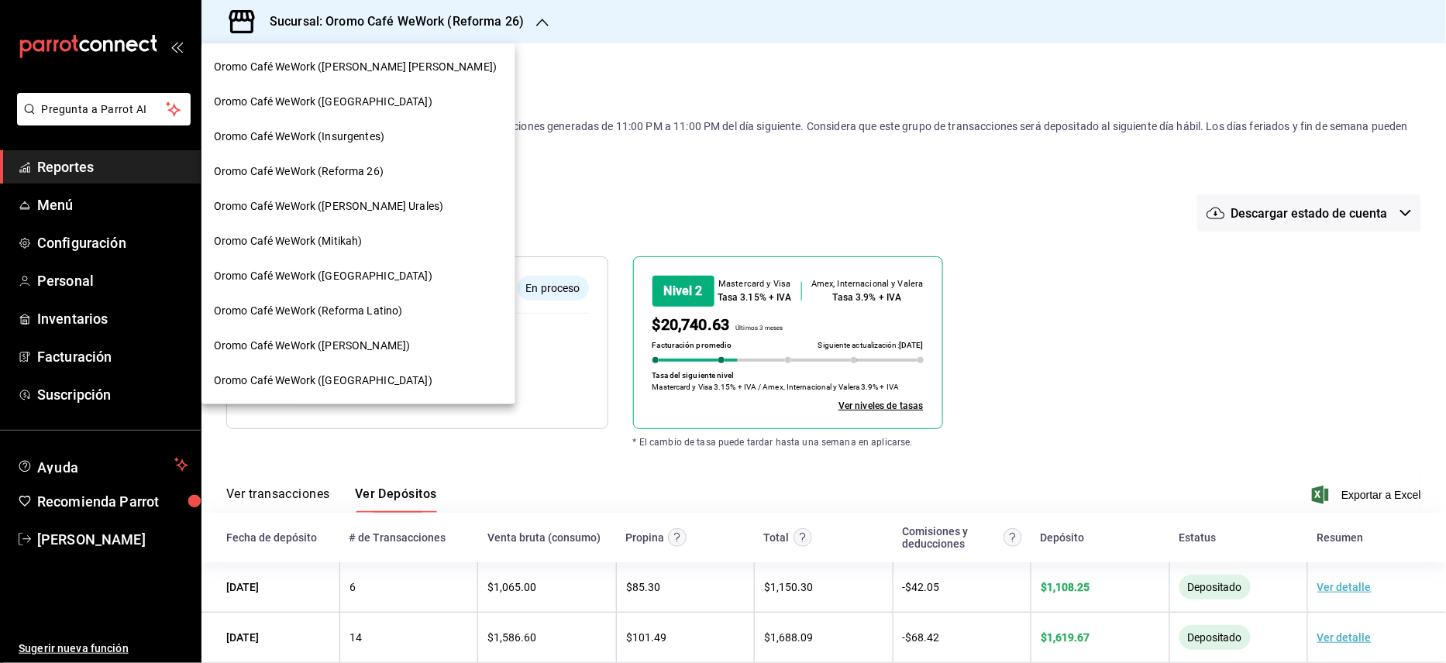
click at [350, 205] on span "Oromo Café WeWork ([PERSON_NAME] Urales)" at bounding box center [328, 206] width 229 height 16
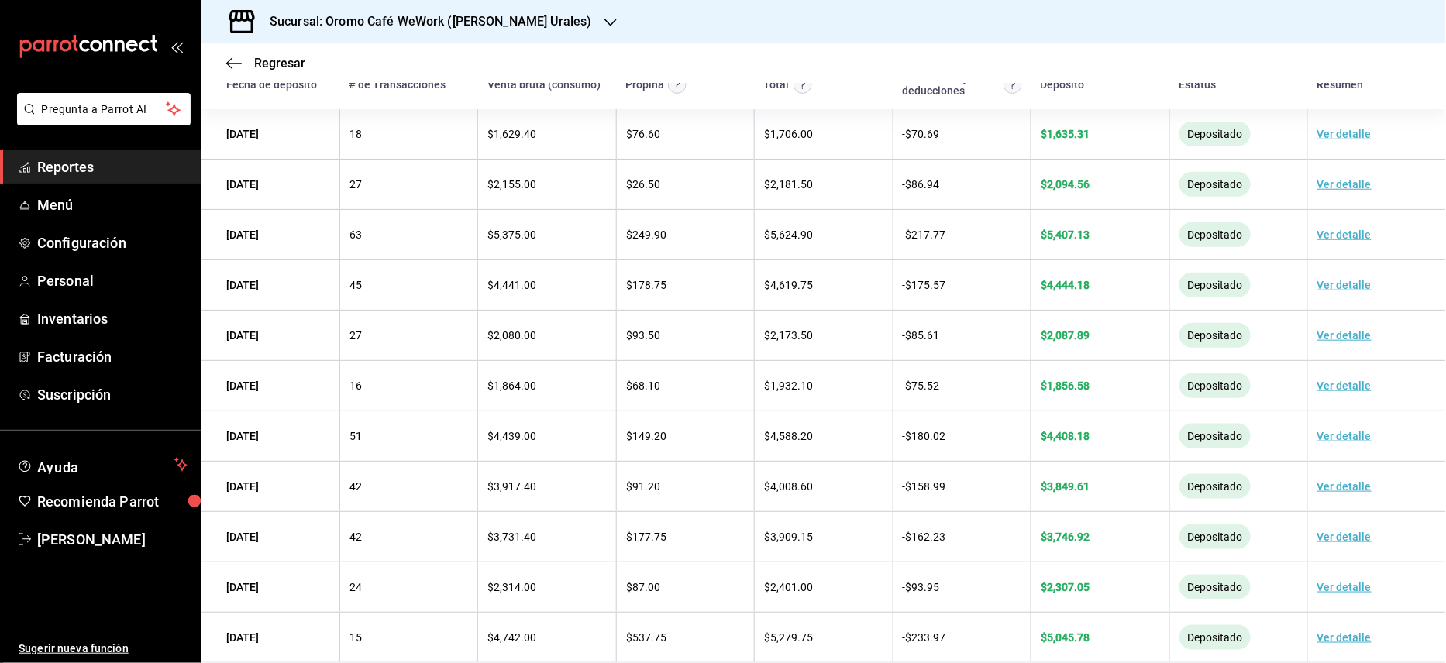
scroll to position [451, 0]
click at [517, 29] on h3 "Sucursal: Oromo Café WeWork ([PERSON_NAME] Urales)" at bounding box center [424, 21] width 335 height 19
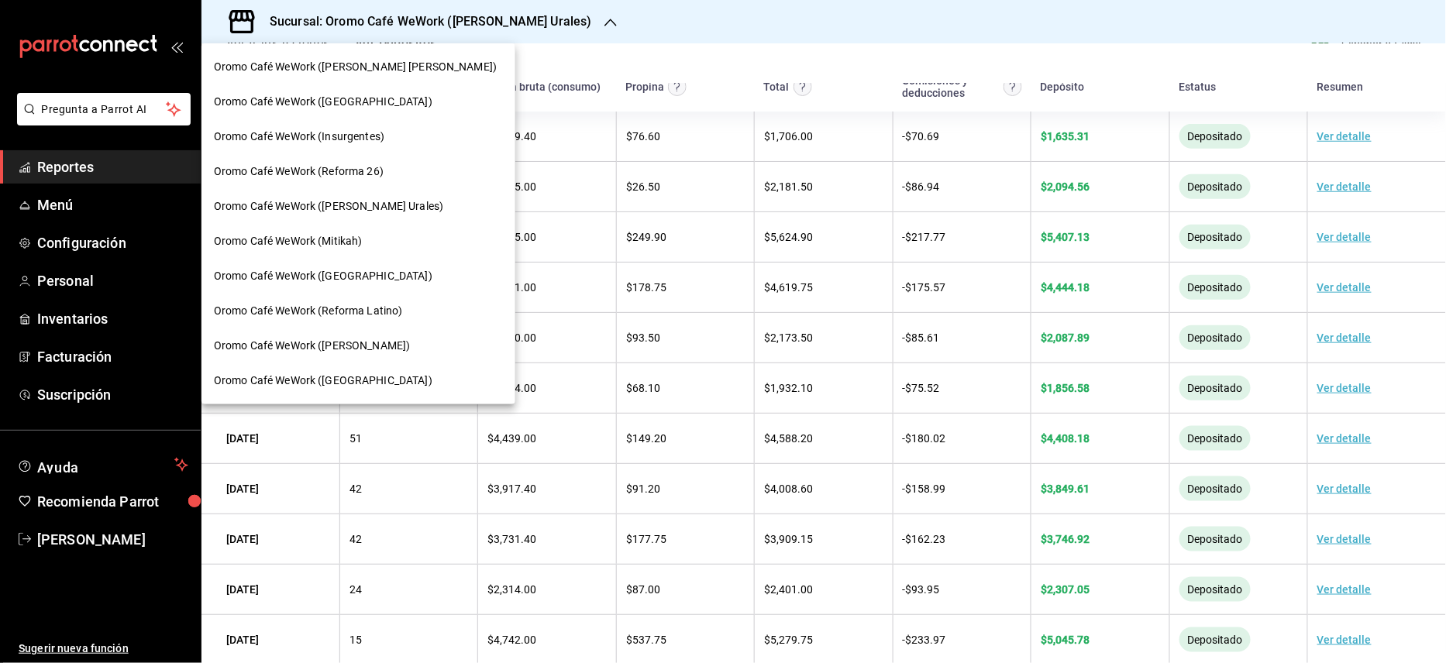
click at [353, 236] on span "Oromo Café WeWork (Mitikah)" at bounding box center [288, 241] width 149 height 16
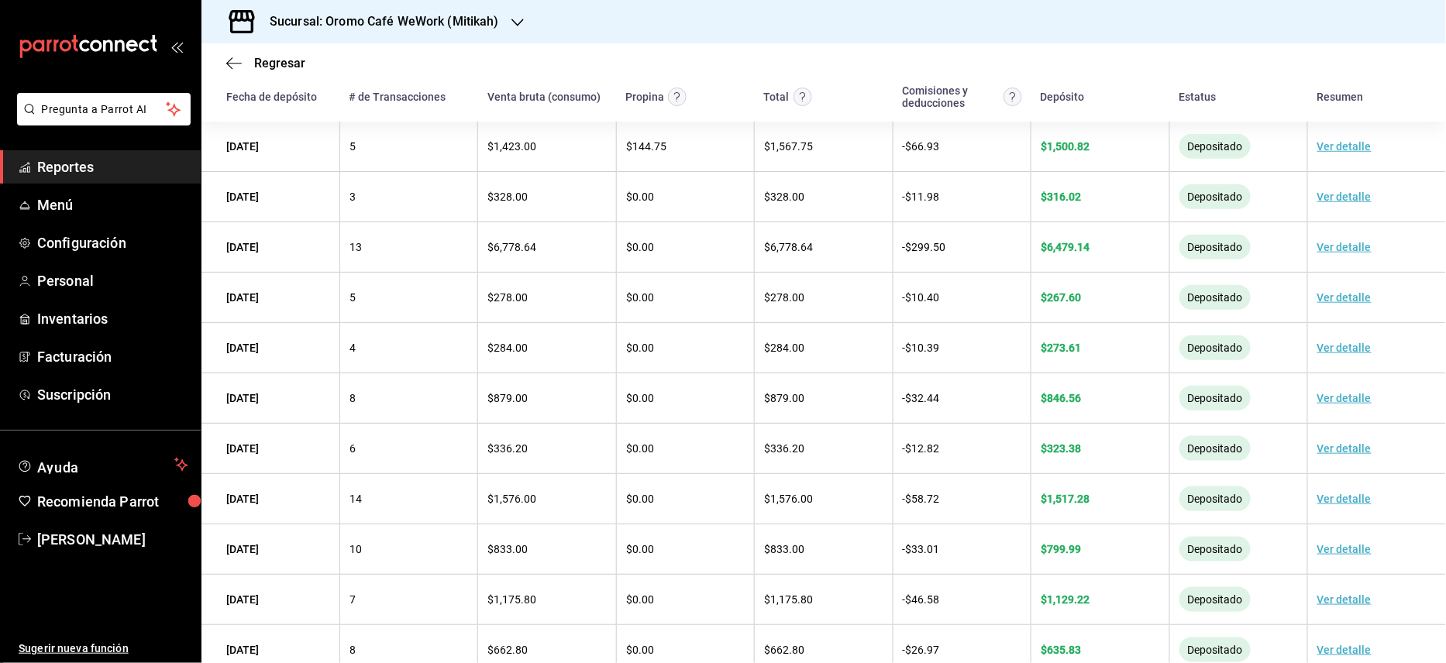
scroll to position [447, 0]
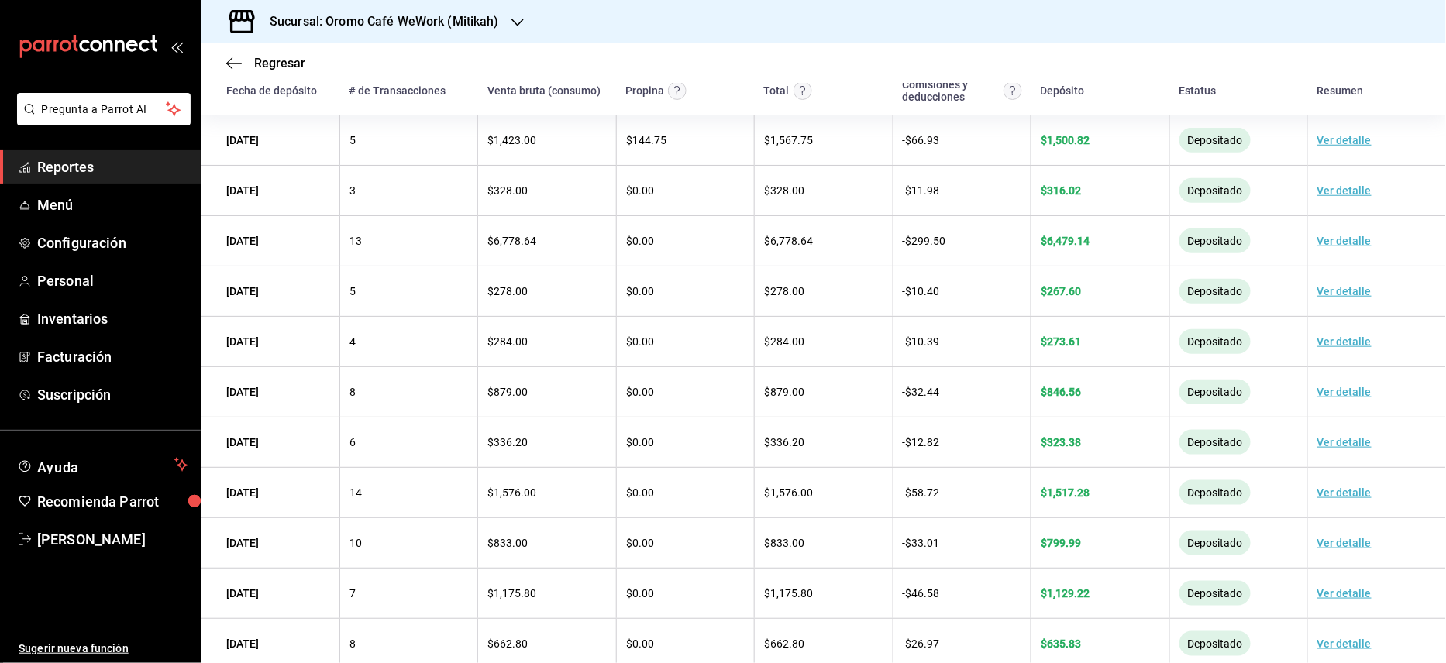
click at [469, 11] on div "Sucursal: Oromo Café WeWork (Mitikah)" at bounding box center [372, 21] width 316 height 43
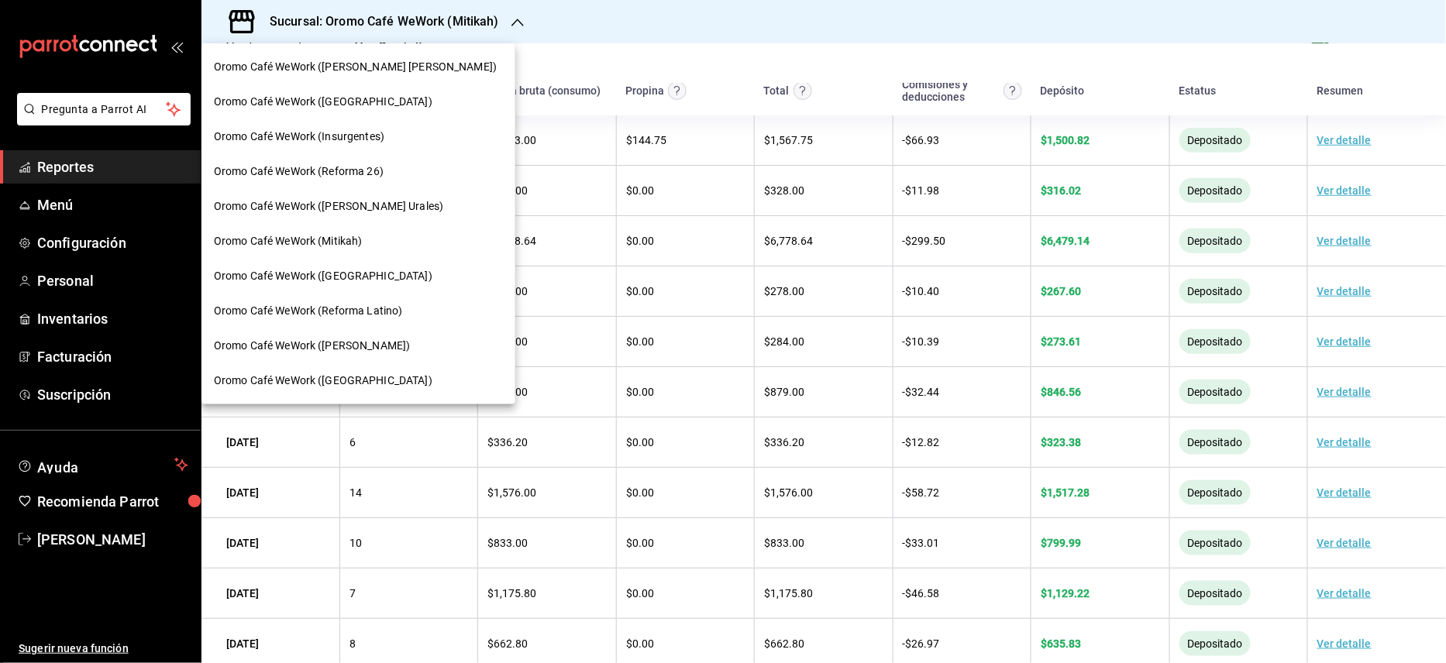
click at [366, 280] on span "Oromo Café WeWork ([GEOGRAPHIC_DATA])" at bounding box center [323, 276] width 218 height 16
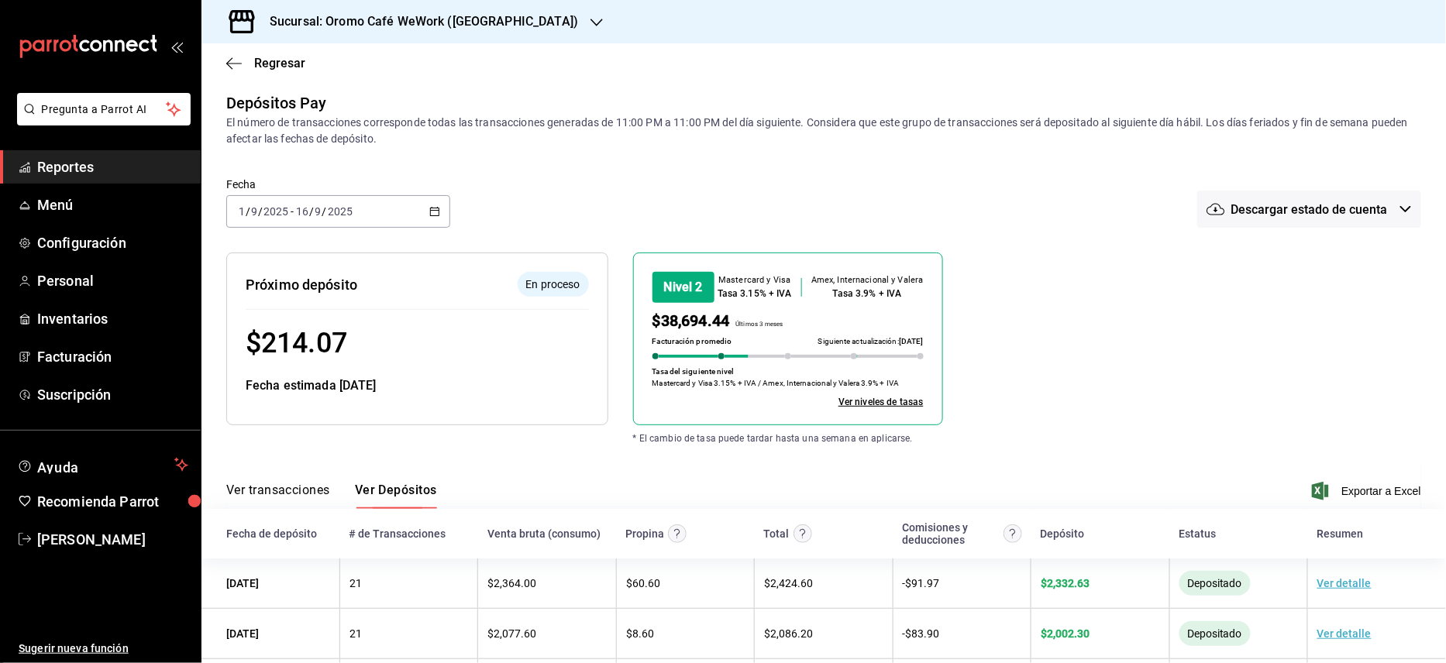
scroll to position [0, 0]
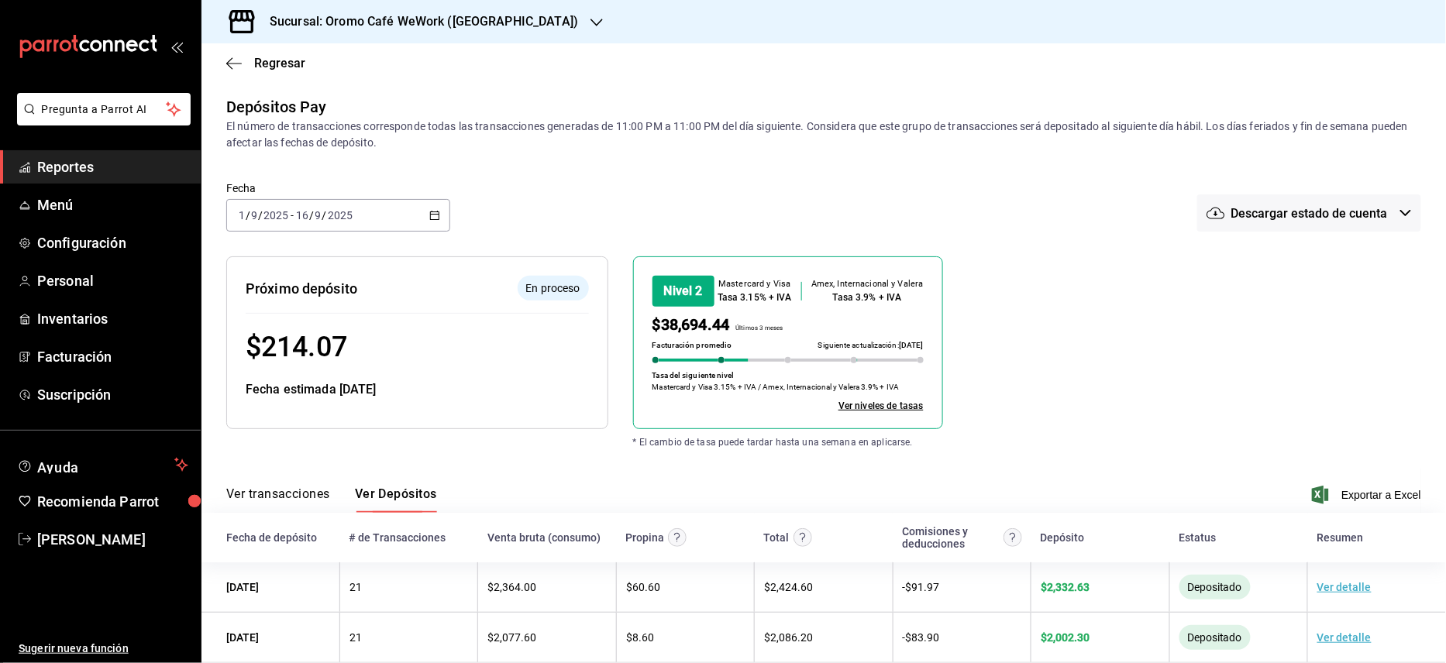
click at [500, 19] on h3 "Sucursal: Oromo Café WeWork ([GEOGRAPHIC_DATA])" at bounding box center [417, 21] width 321 height 19
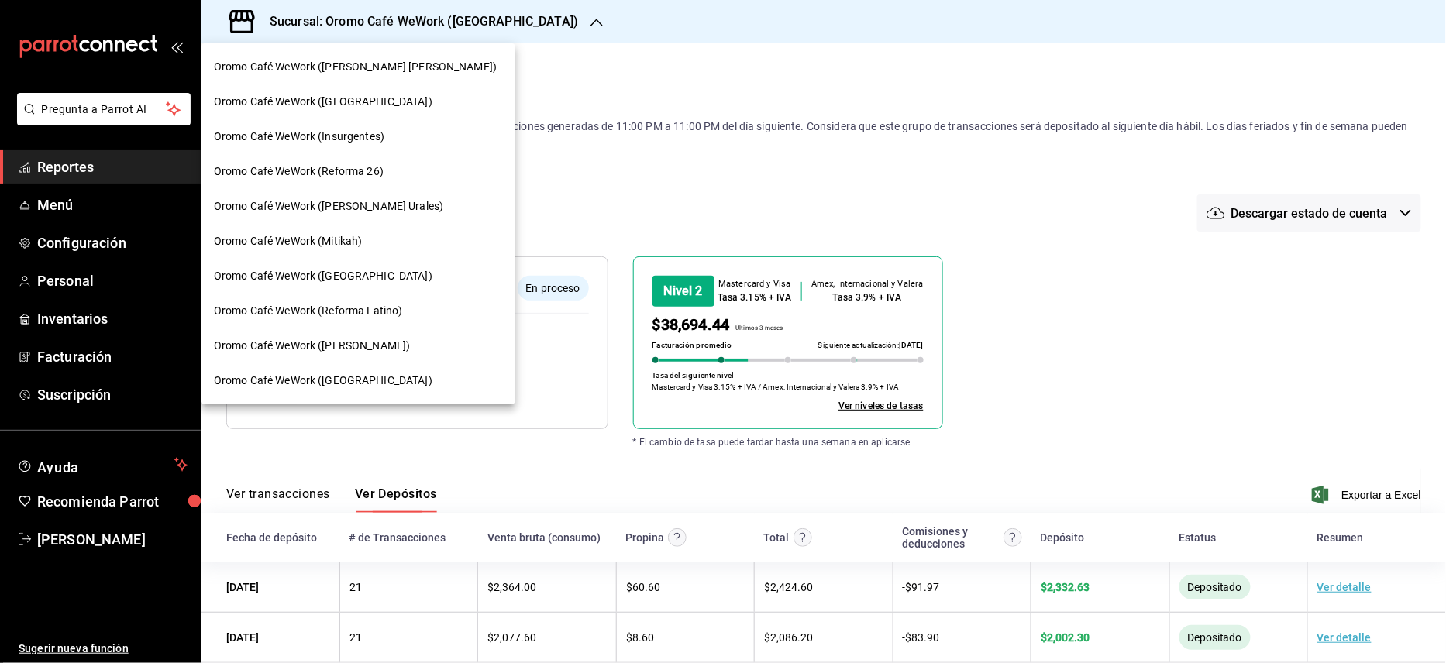
click at [389, 311] on span "Oromo Café WeWork (Reforma Latino)" at bounding box center [308, 311] width 188 height 16
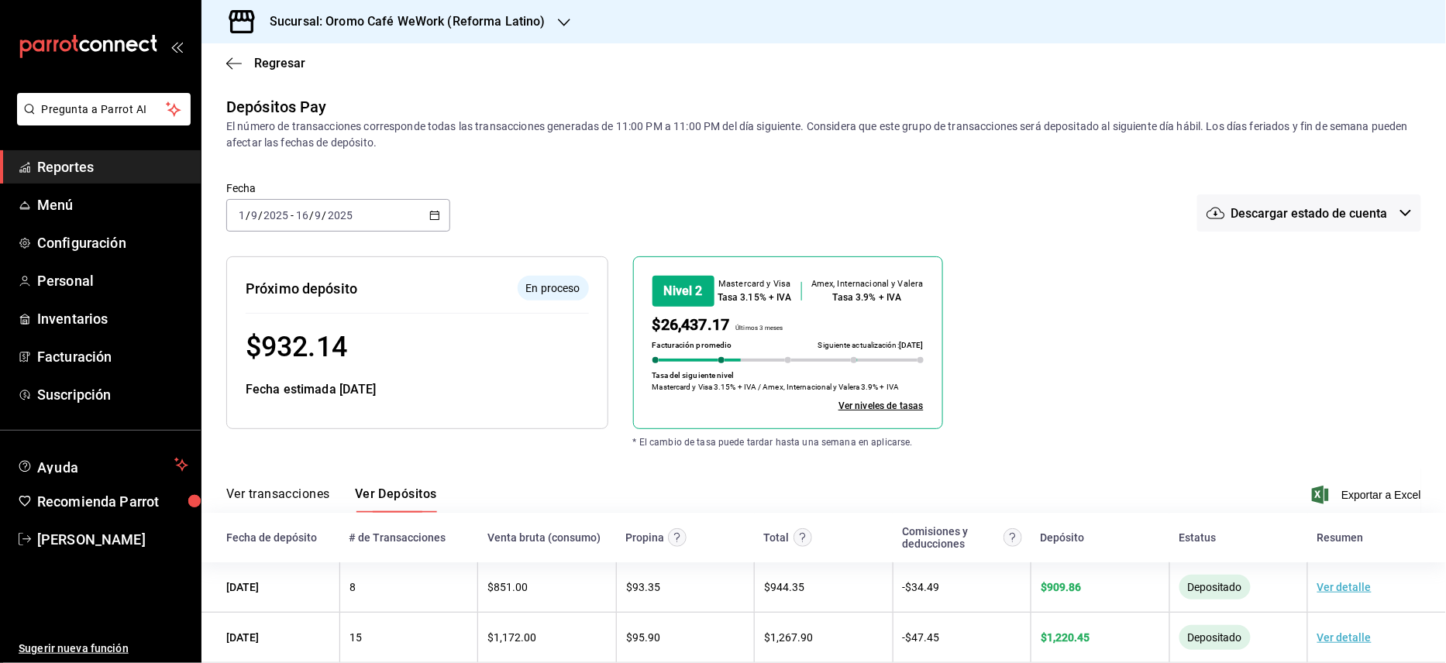
click at [599, 160] on div "Depósitos Pay El número de transacciones corresponde todas las transacciones ge…" at bounding box center [823, 605] width 1244 height 1021
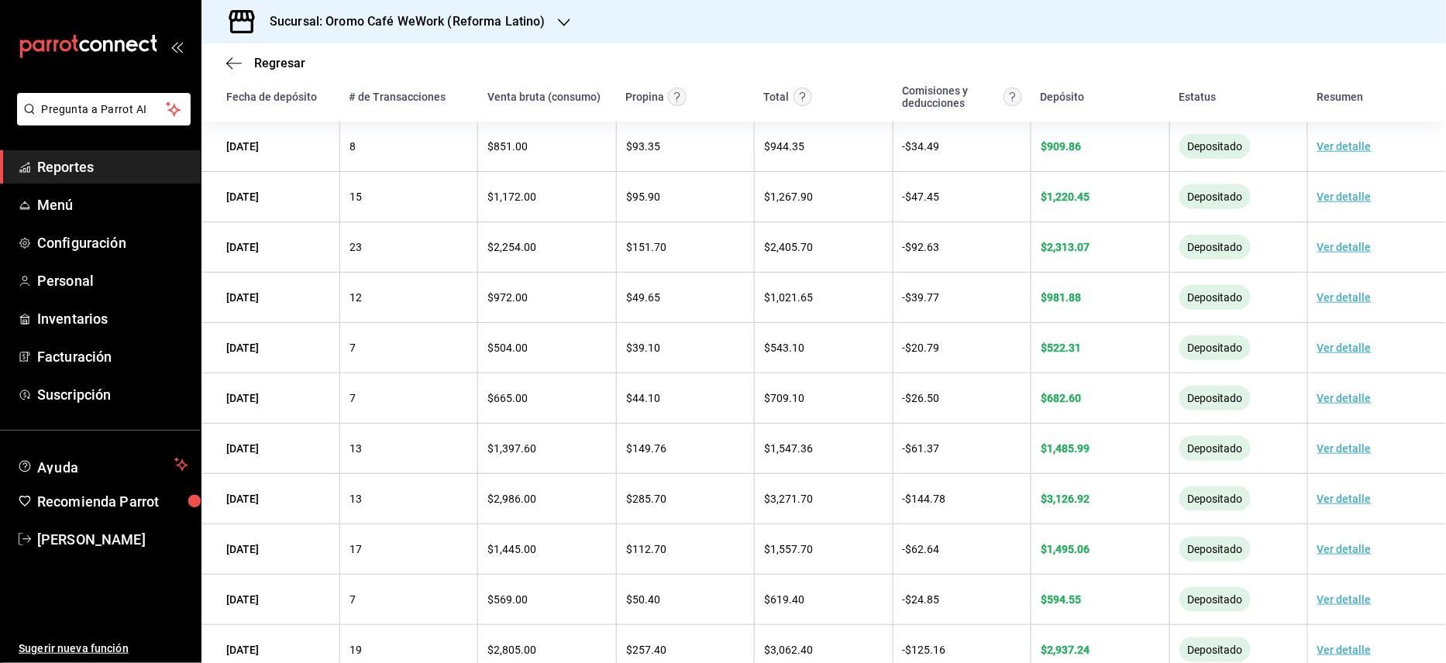
scroll to position [453, 0]
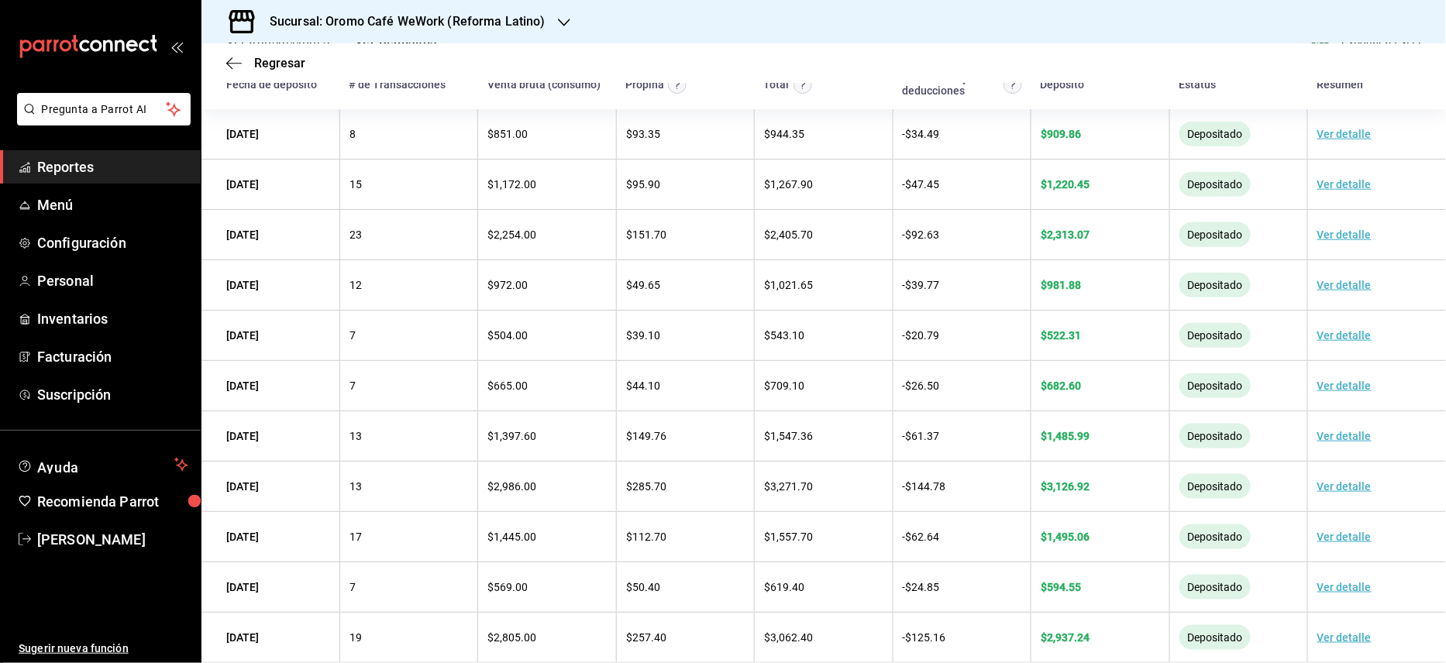
click at [558, 23] on icon "button" at bounding box center [564, 22] width 12 height 12
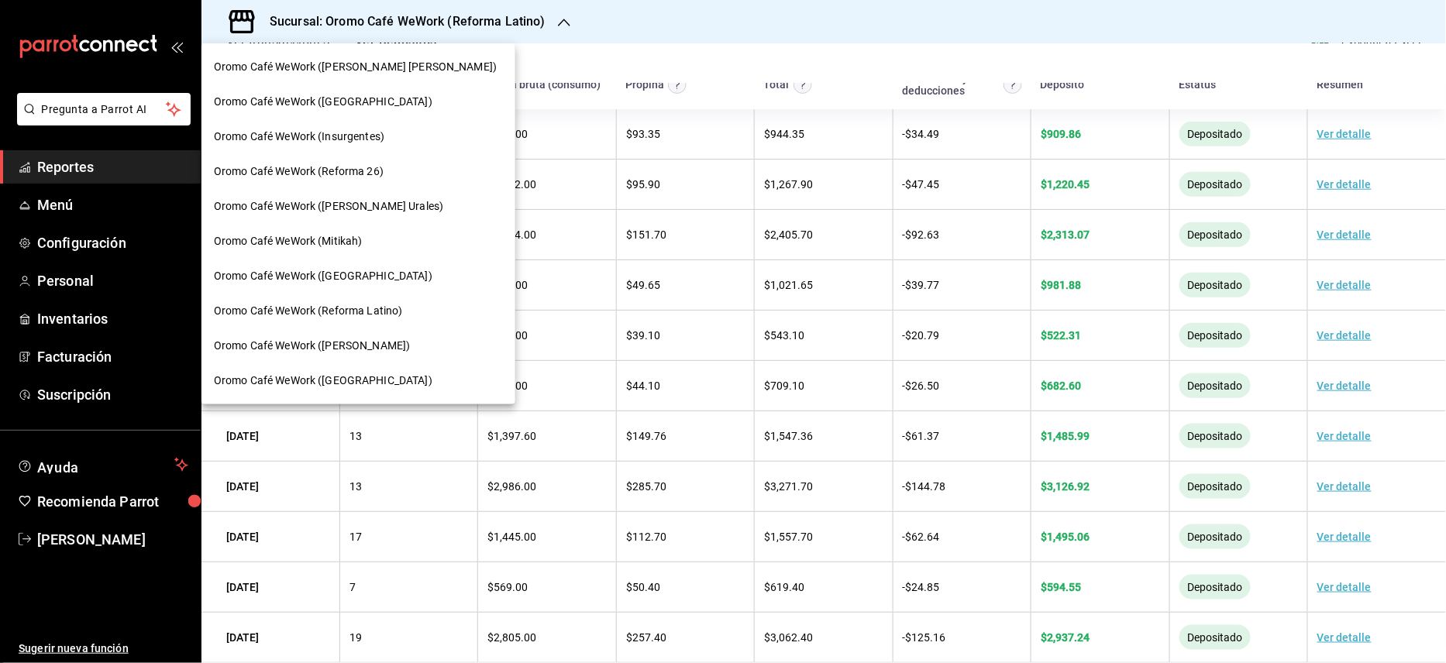
click at [410, 345] on span "Oromo Café WeWork ([PERSON_NAME])" at bounding box center [312, 346] width 196 height 16
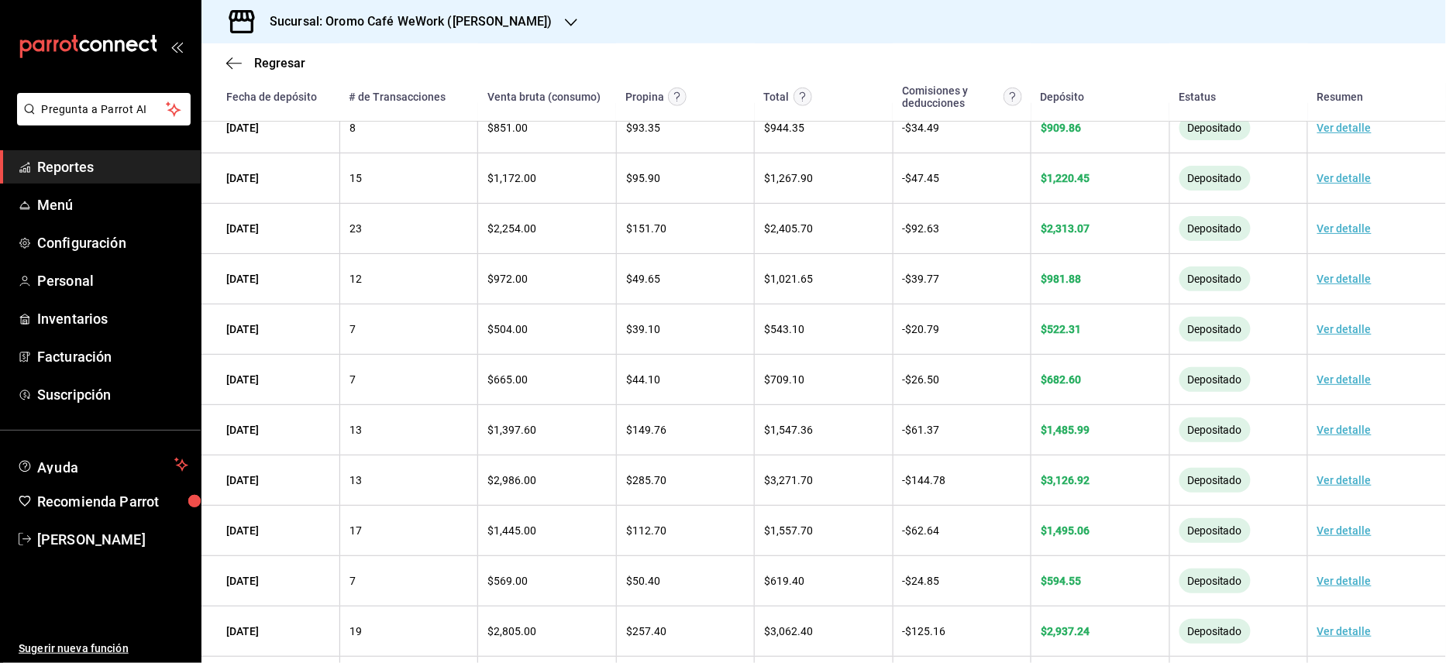
scroll to position [483, 0]
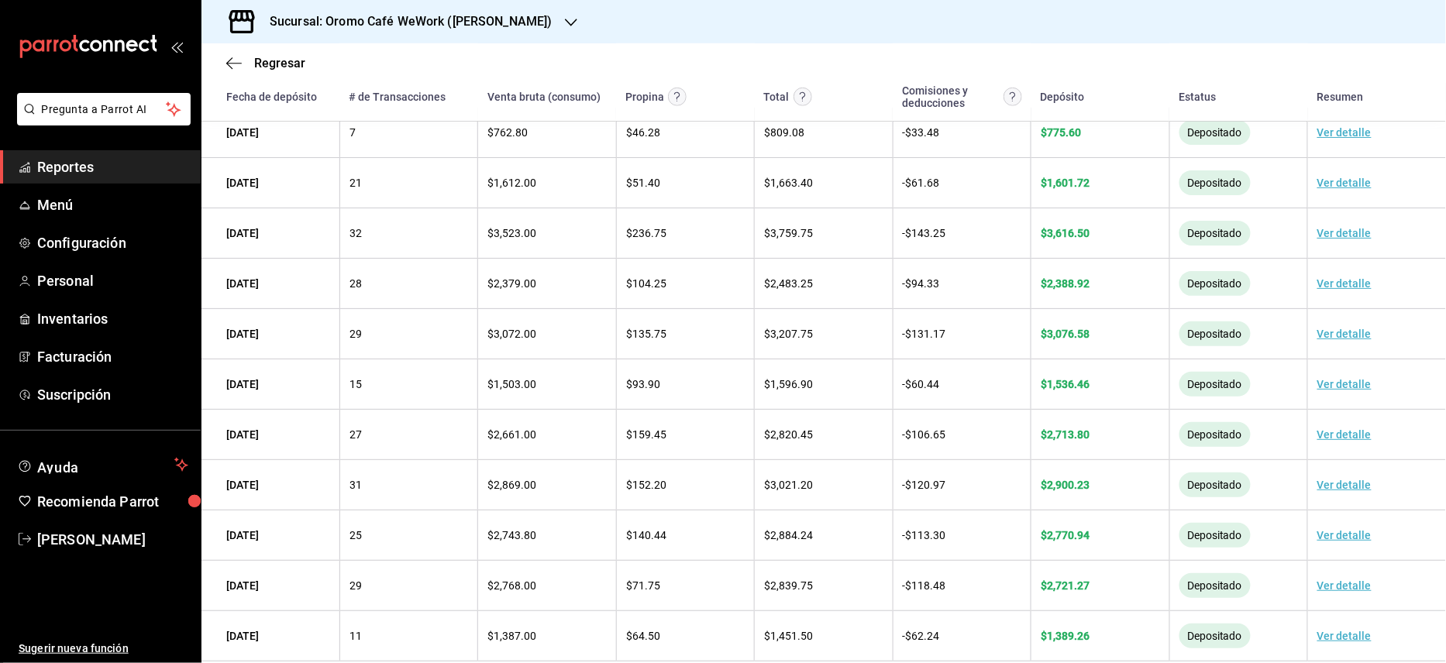
click at [552, 13] on h3 "Sucursal: Oromo Café WeWork ([PERSON_NAME])" at bounding box center [404, 21] width 295 height 19
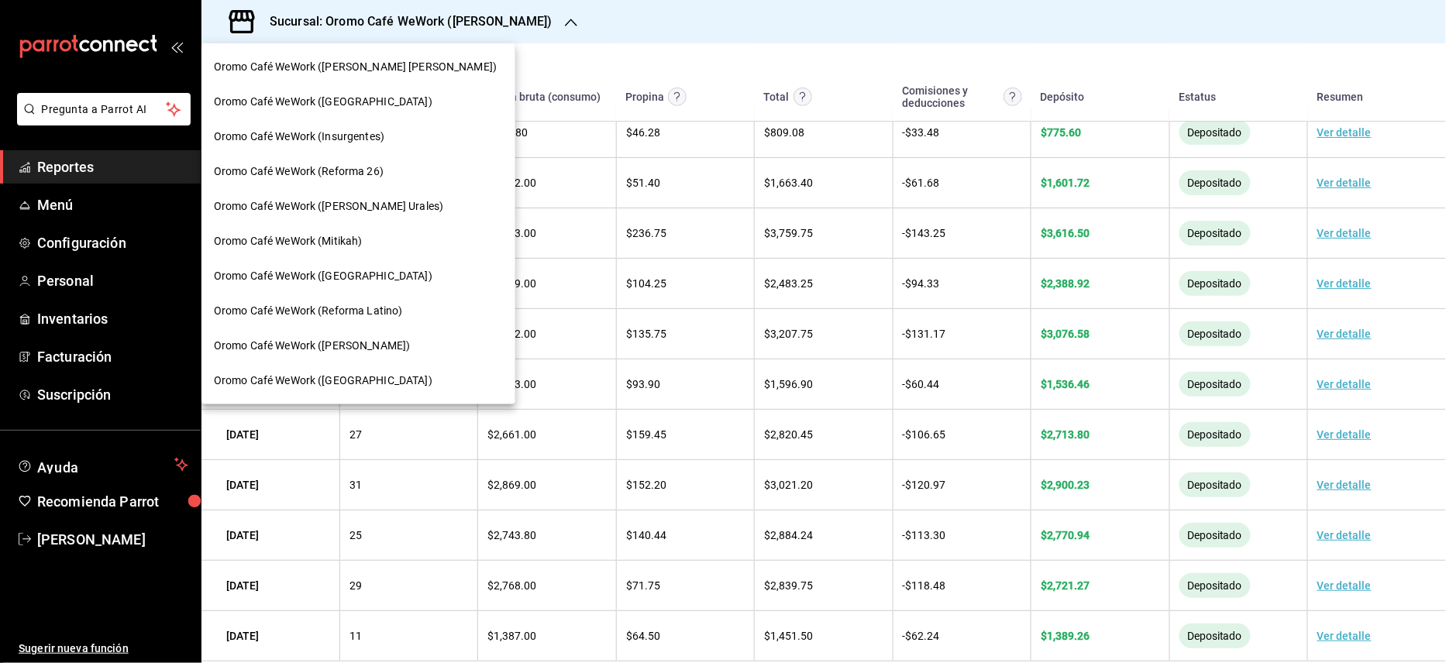
click at [339, 380] on span "Oromo Café WeWork ([GEOGRAPHIC_DATA])" at bounding box center [323, 381] width 218 height 16
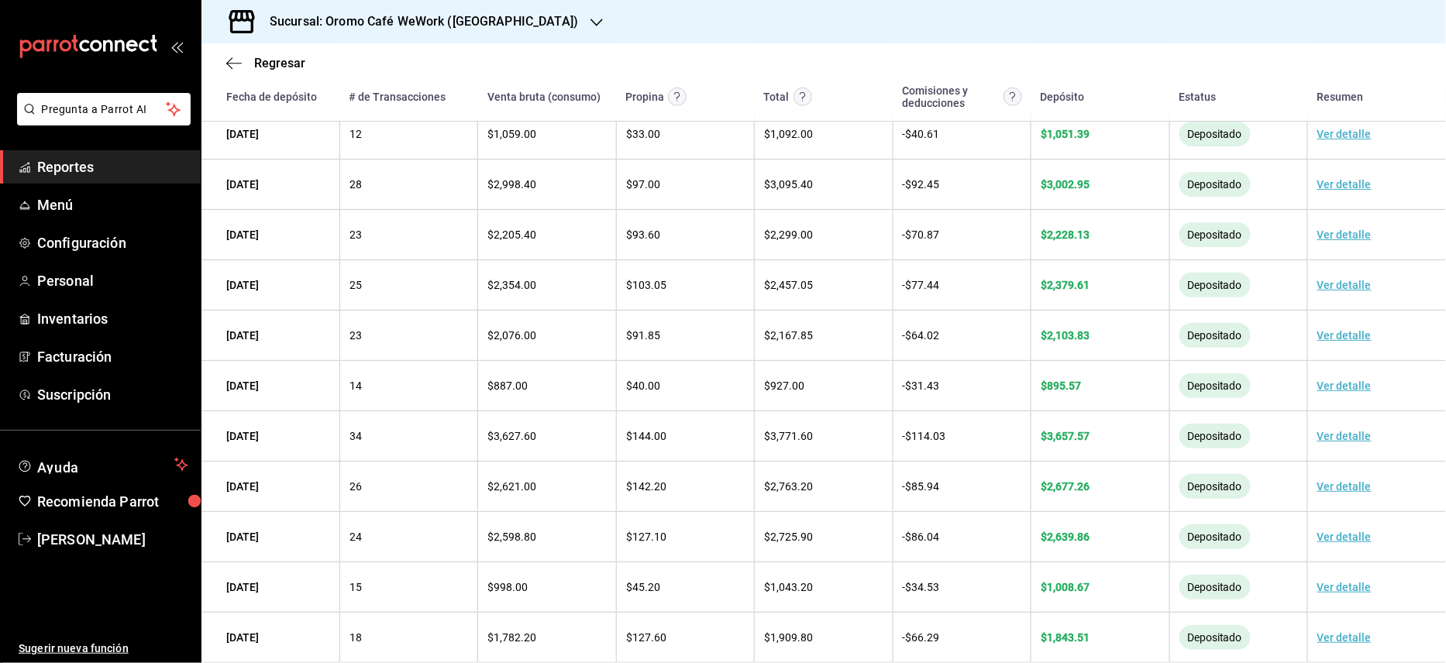
scroll to position [452, 0]
